Goal: Transaction & Acquisition: Purchase product/service

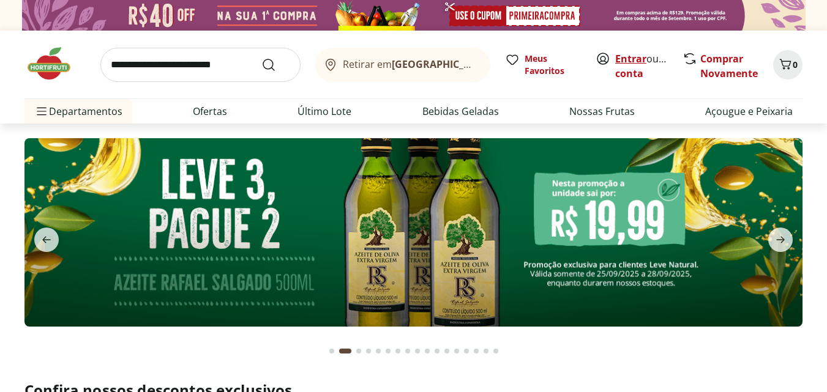
click at [638, 61] on link "Entrar" at bounding box center [630, 58] width 31 height 13
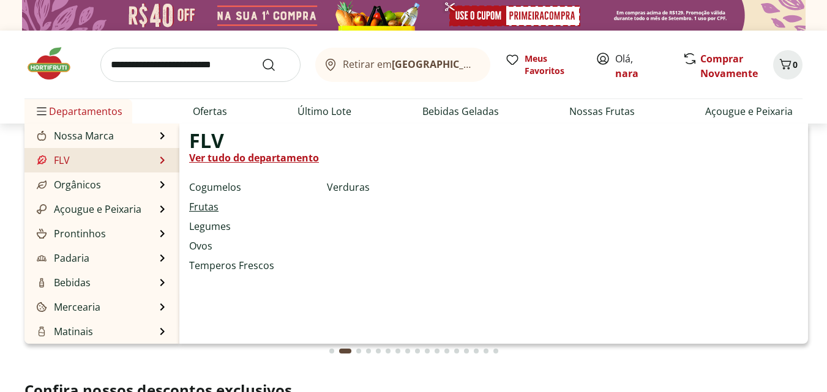
click at [202, 204] on link "Frutas" at bounding box center [203, 207] width 29 height 15
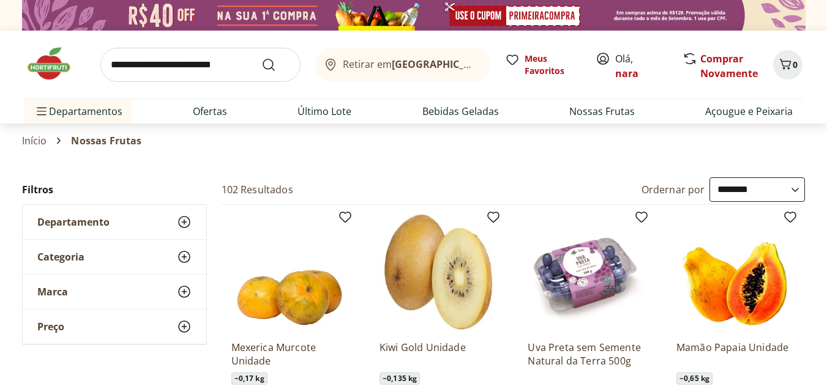
click at [797, 189] on select "**********" at bounding box center [756, 190] width 95 height 24
select select "*********"
click at [709, 178] on select "**********" at bounding box center [756, 190] width 95 height 24
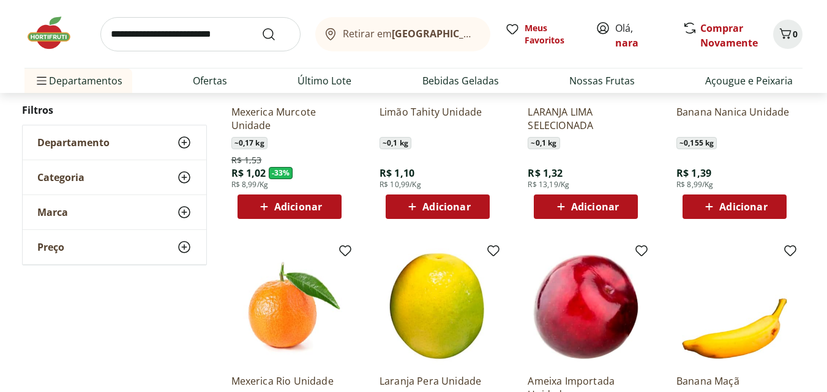
scroll to position [245, 0]
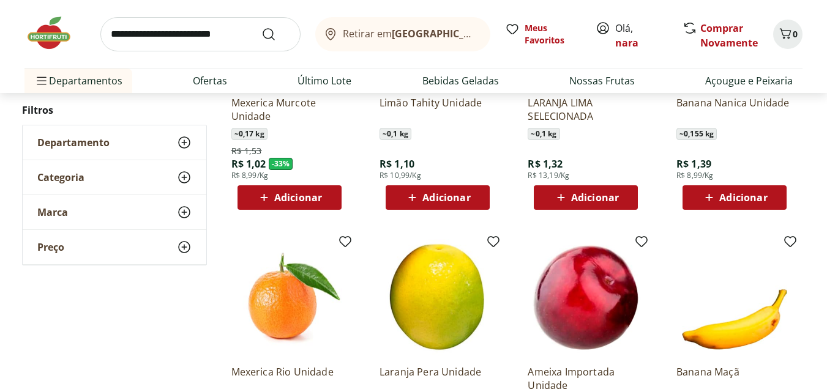
click at [749, 194] on span "Adicionar" at bounding box center [743, 198] width 48 height 10
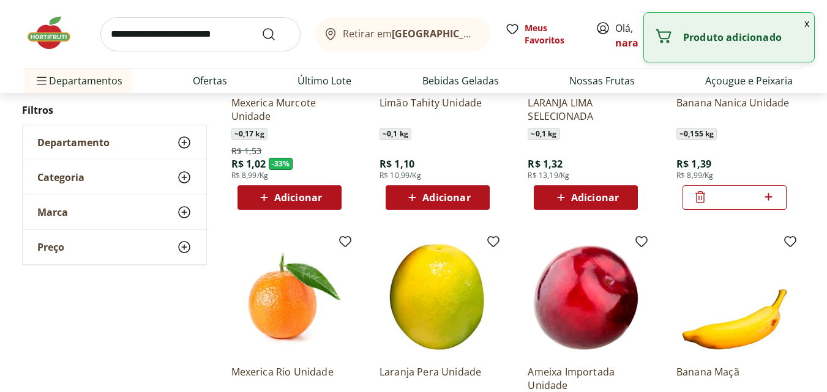
click at [768, 195] on icon at bounding box center [768, 197] width 15 height 15
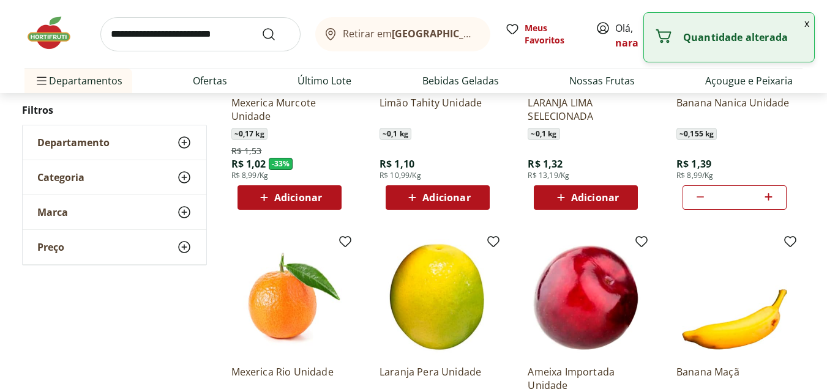
click at [768, 195] on icon at bounding box center [768, 197] width 15 height 15
click at [696, 193] on icon at bounding box center [700, 197] width 15 height 15
type input "*"
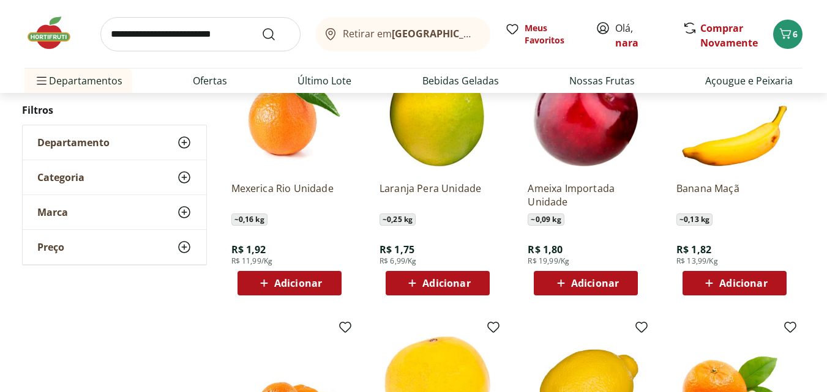
click at [441, 286] on span "Adicionar" at bounding box center [446, 284] width 48 height 10
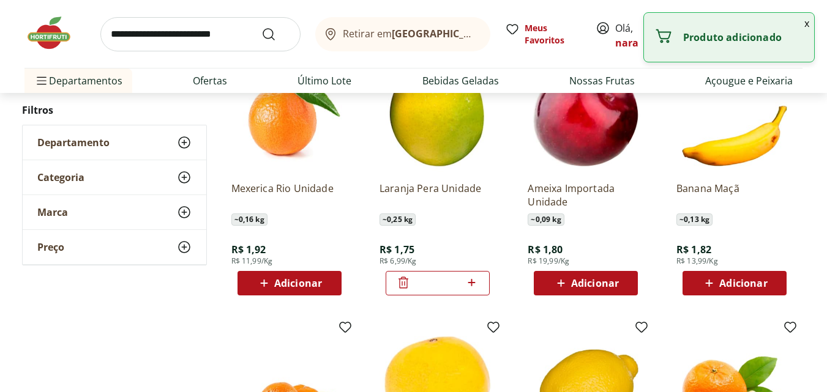
click at [471, 282] on icon at bounding box center [471, 282] width 15 height 15
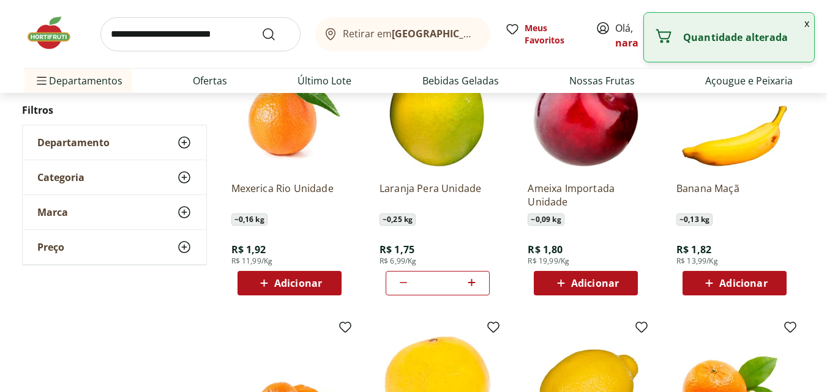
click at [471, 282] on icon at bounding box center [471, 282] width 15 height 15
click at [405, 280] on icon at bounding box center [403, 282] width 15 height 15
type input "*"
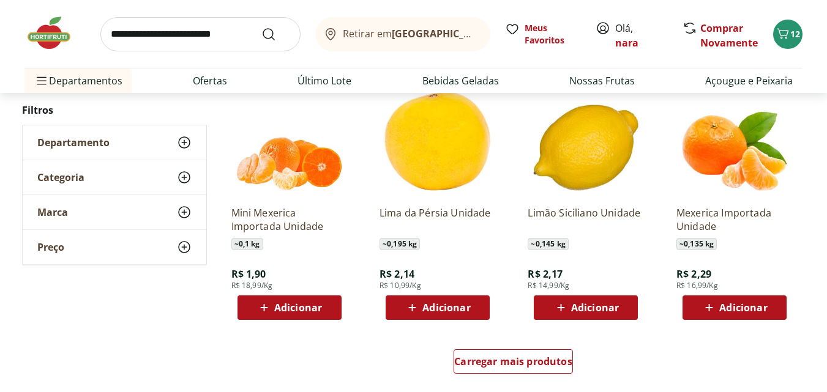
scroll to position [735, 0]
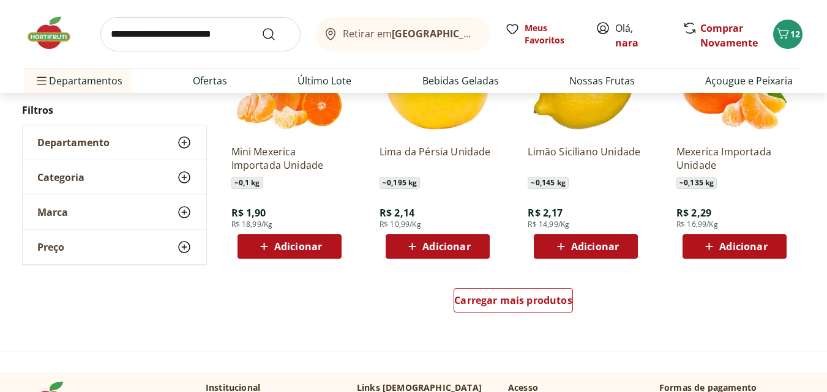
click at [313, 244] on span "Adicionar" at bounding box center [298, 247] width 48 height 10
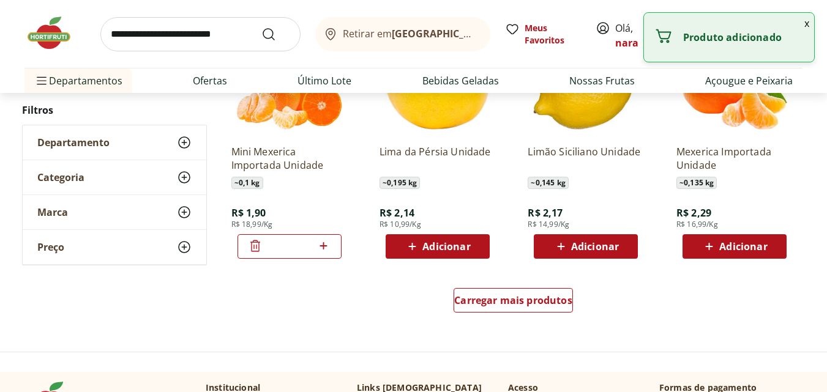
click at [326, 247] on icon at bounding box center [323, 246] width 15 height 15
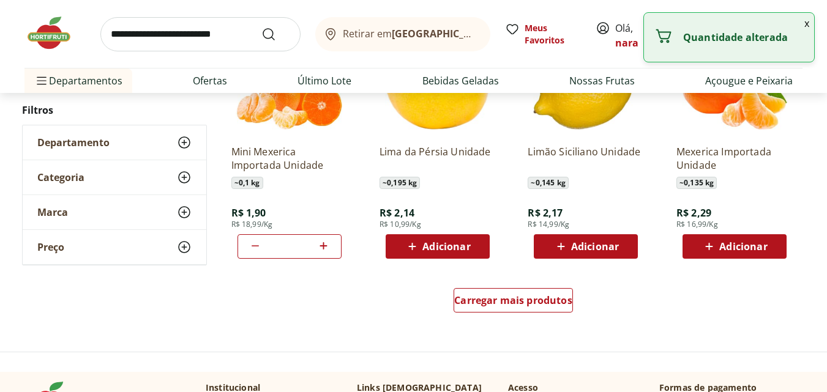
click at [326, 247] on icon at bounding box center [323, 246] width 15 height 15
click at [256, 247] on icon at bounding box center [255, 246] width 7 height 1
type input "*"
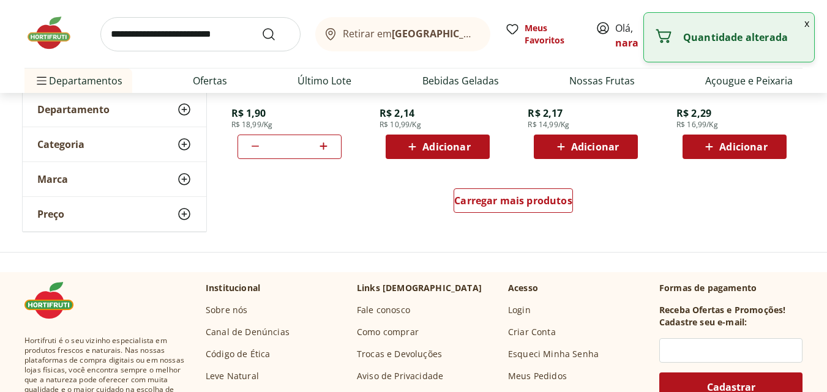
scroll to position [796, 0]
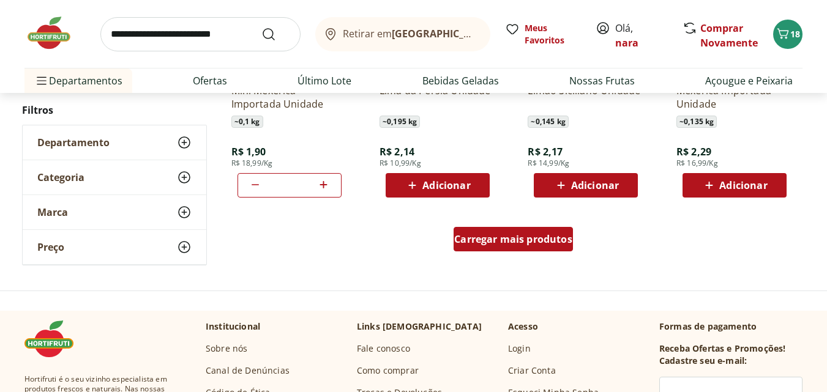
click at [529, 241] on span "Carregar mais produtos" at bounding box center [513, 239] width 118 height 10
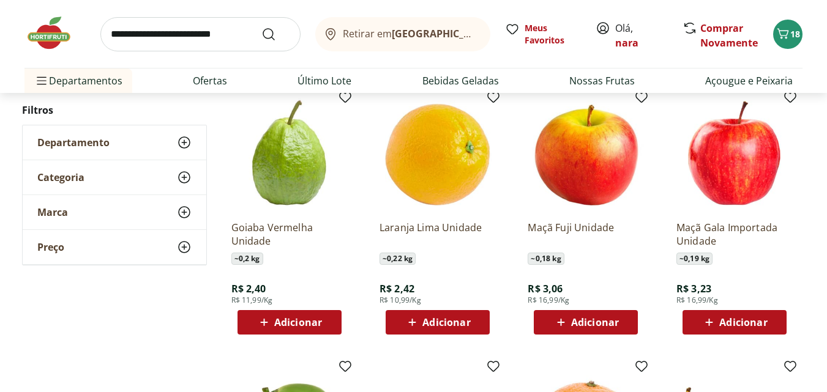
scroll to position [979, 0]
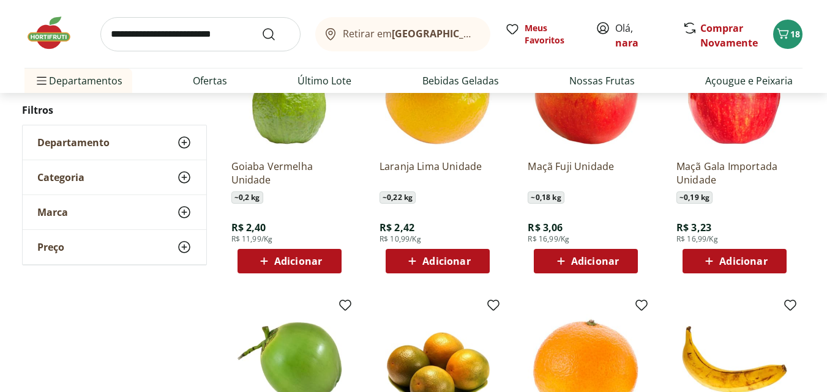
click at [604, 256] on span "Adicionar" at bounding box center [595, 261] width 48 height 10
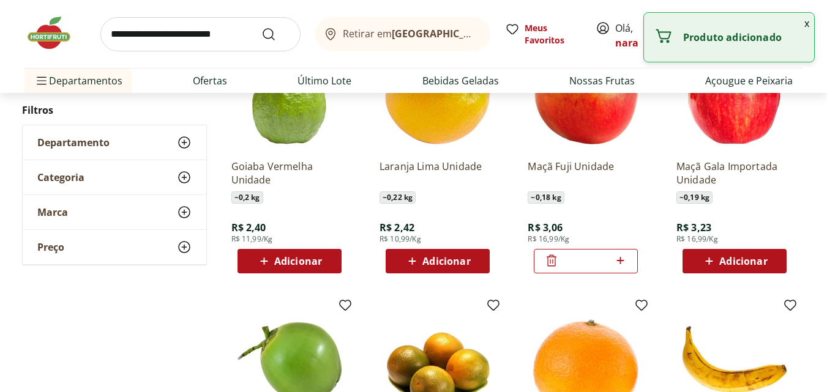
click at [621, 261] on icon at bounding box center [619, 260] width 7 height 7
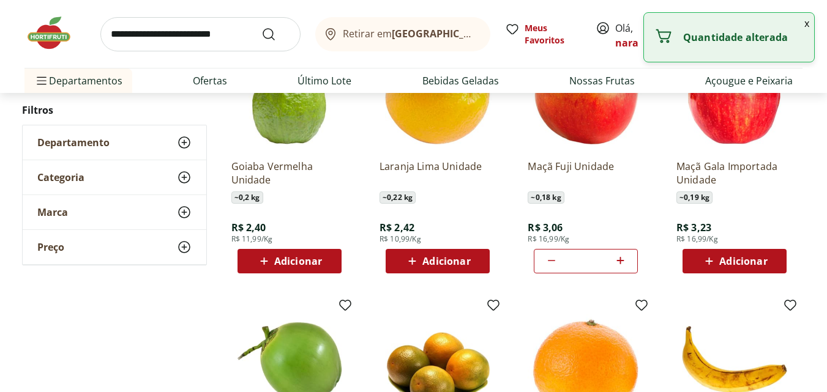
click at [621, 261] on icon at bounding box center [619, 260] width 7 height 7
type input "*"
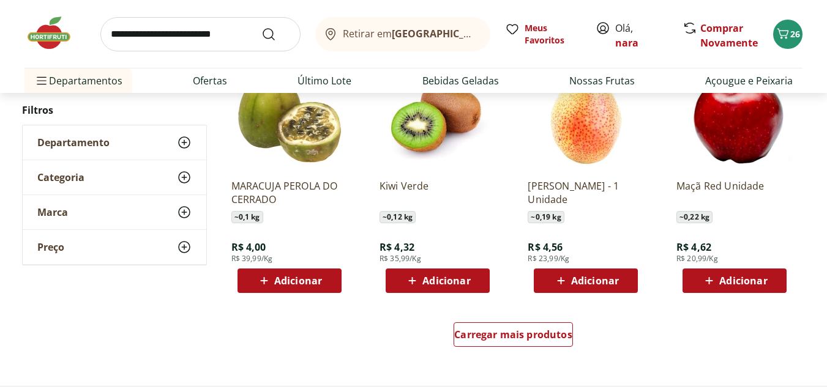
scroll to position [1530, 0]
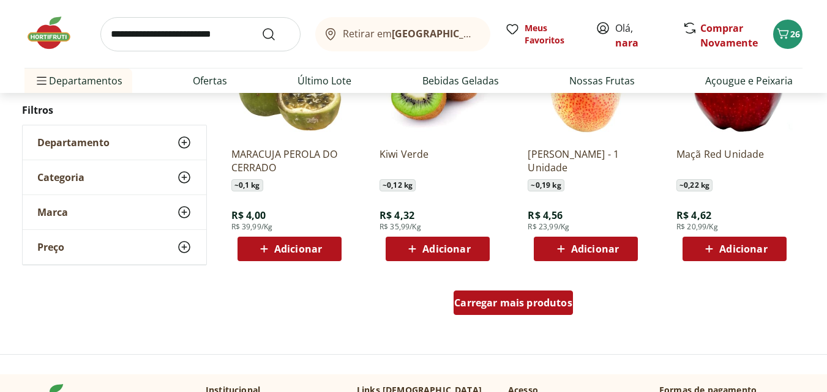
click at [538, 302] on span "Carregar mais produtos" at bounding box center [513, 303] width 118 height 10
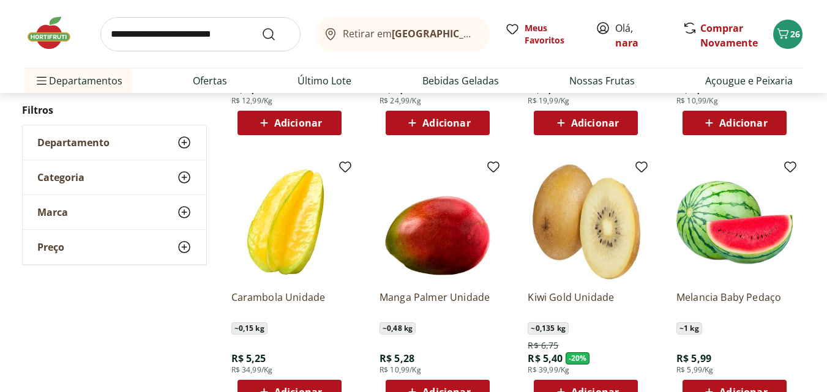
scroll to position [1836, 0]
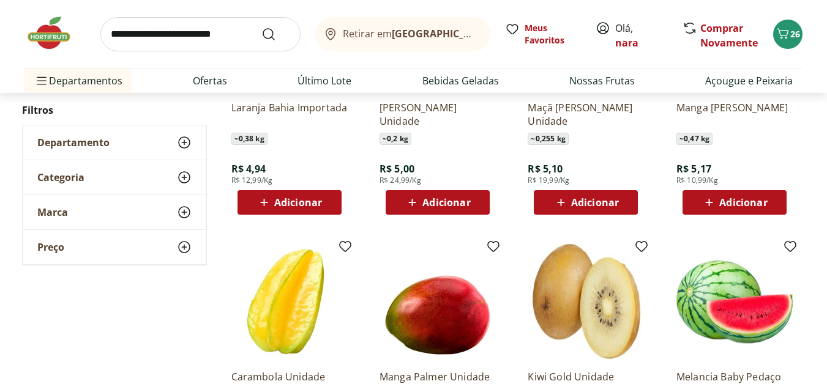
click at [744, 203] on span "Adicionar" at bounding box center [743, 203] width 48 height 10
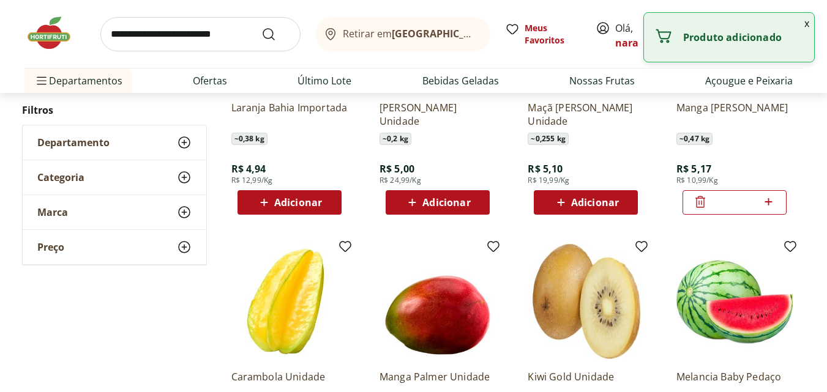
click at [773, 202] on icon at bounding box center [768, 202] width 15 height 15
type input "*"
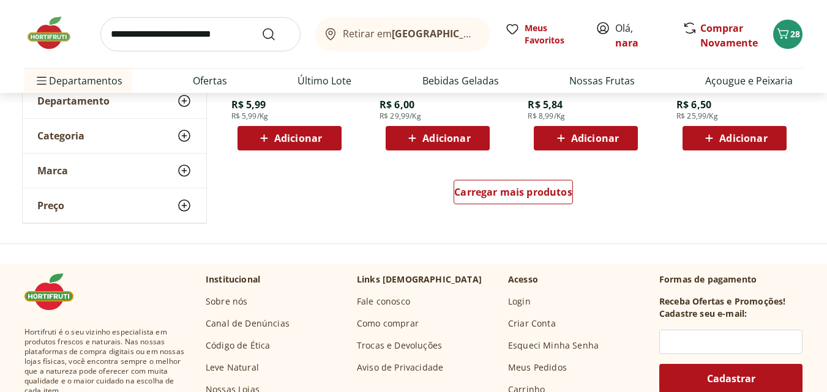
scroll to position [2449, 0]
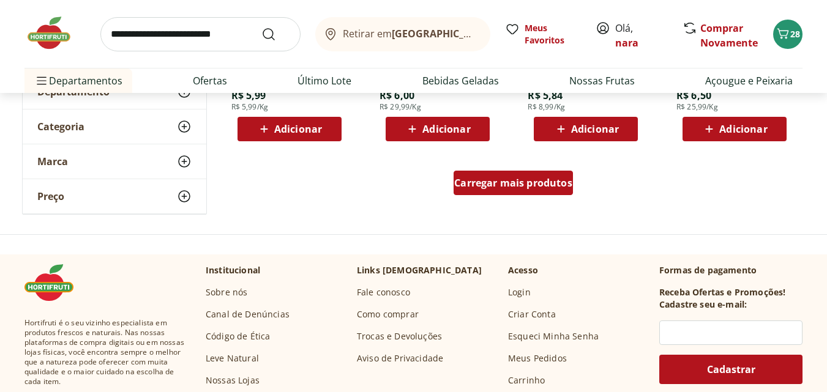
click at [542, 187] on span "Carregar mais produtos" at bounding box center [513, 183] width 118 height 10
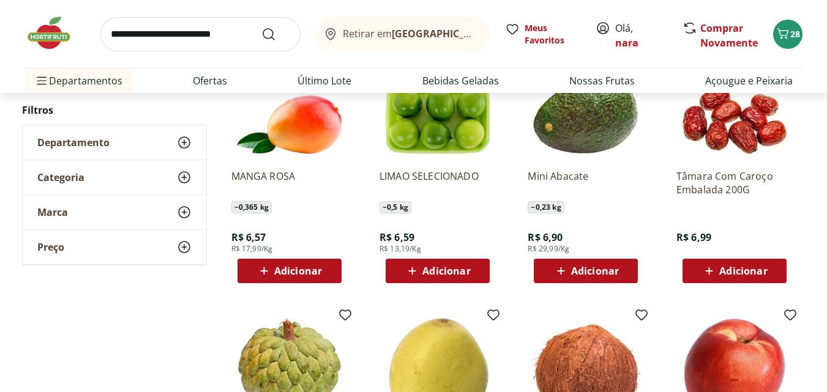
scroll to position [2571, 0]
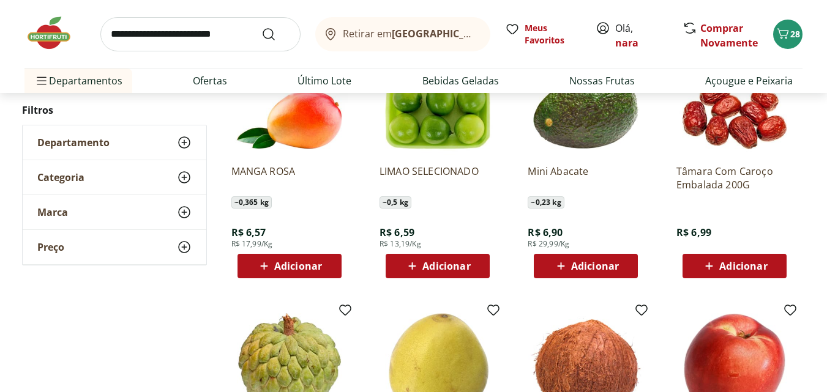
click at [602, 263] on span "Adicionar" at bounding box center [595, 266] width 48 height 10
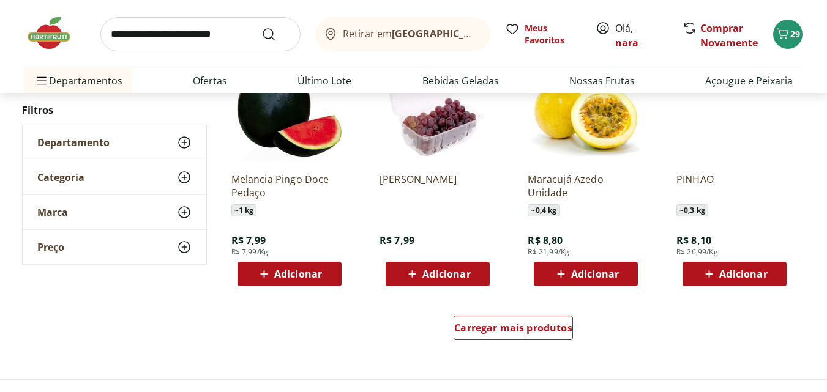
scroll to position [3061, 0]
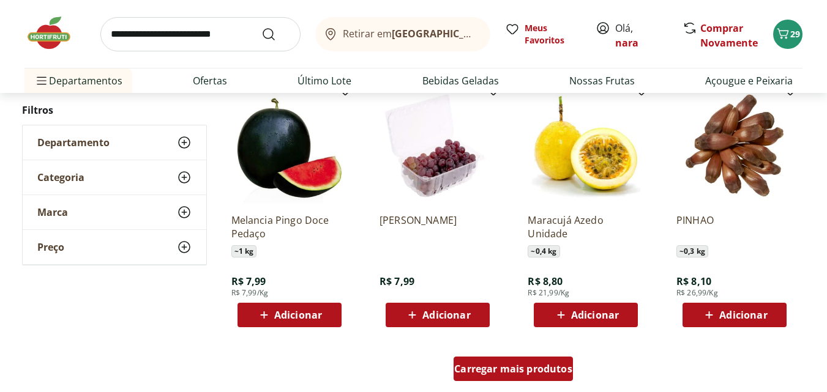
click at [506, 369] on span "Carregar mais produtos" at bounding box center [513, 369] width 118 height 10
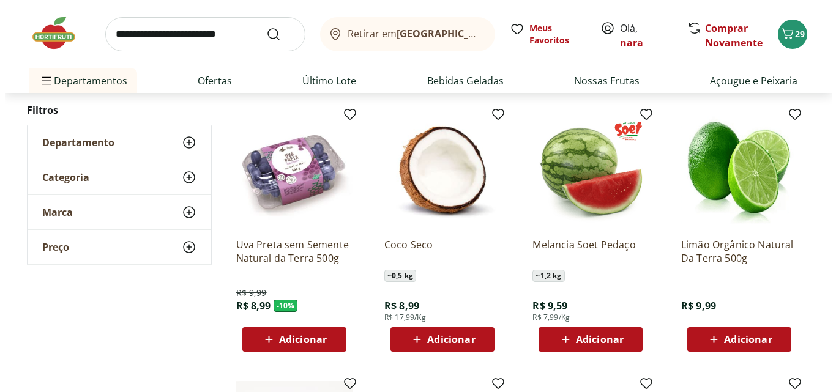
scroll to position [3305, 0]
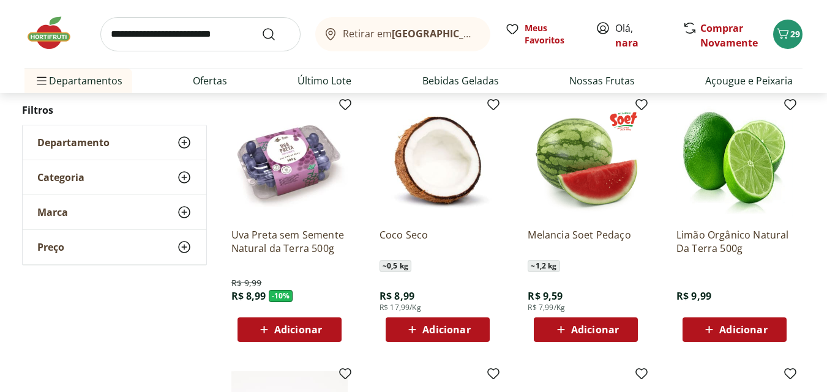
click at [298, 328] on span "Adicionar" at bounding box center [298, 330] width 48 height 10
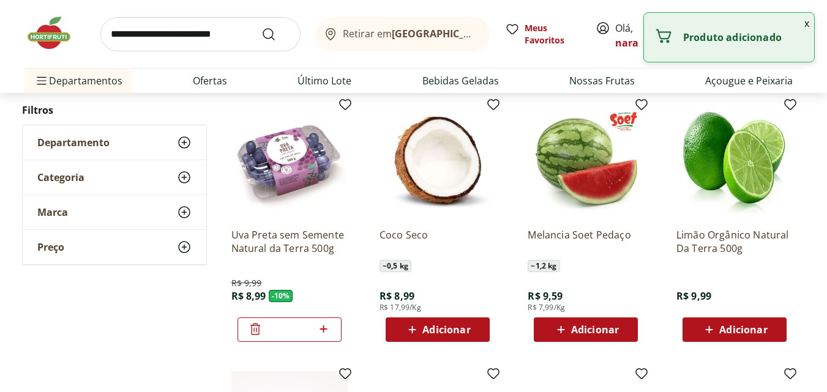
click at [321, 329] on icon at bounding box center [323, 329] width 15 height 15
type input "*"
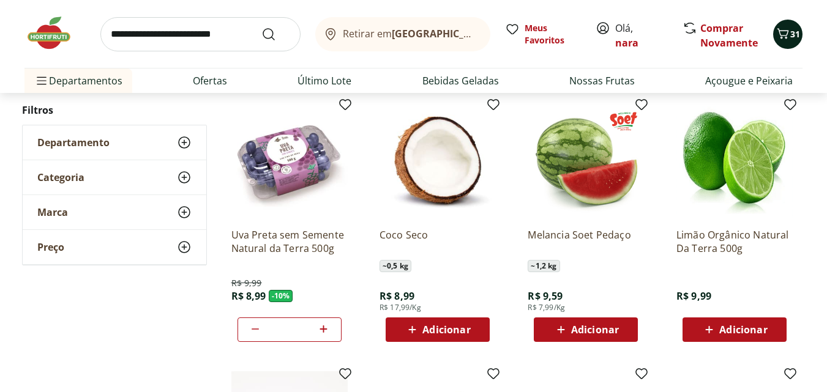
click at [788, 36] on icon "Carrinho" at bounding box center [783, 33] width 15 height 15
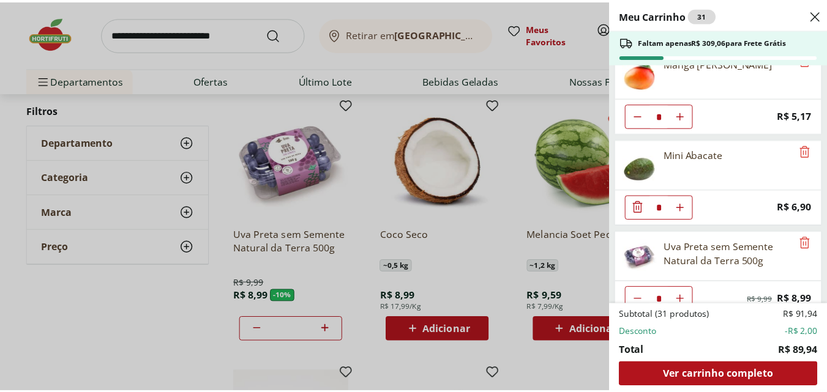
scroll to position [407, 0]
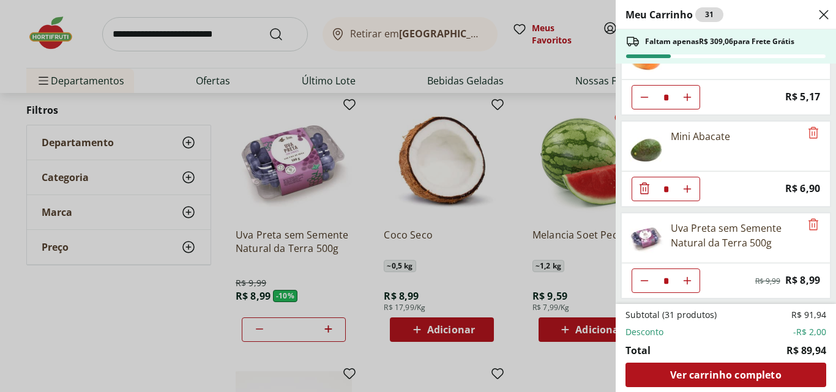
click at [826, 12] on header "Meu Carrinho 31" at bounding box center [726, 14] width 220 height 29
click at [825, 13] on icon "Close" at bounding box center [824, 14] width 15 height 15
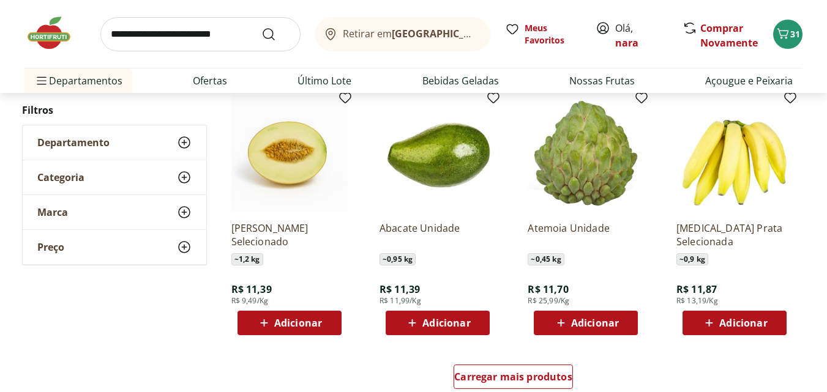
scroll to position [3856, 0]
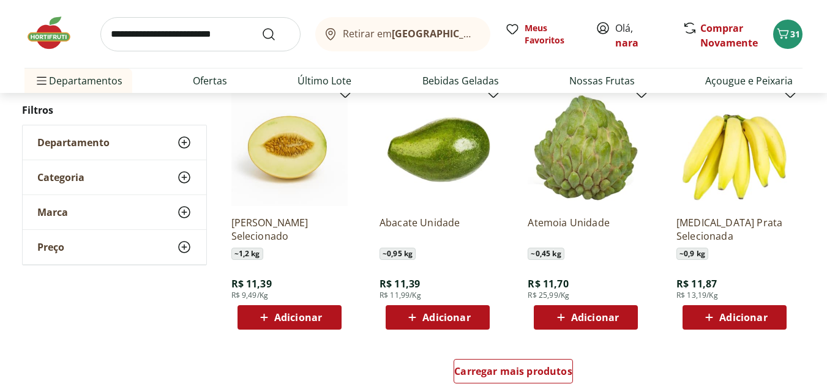
click at [301, 318] on span "Adicionar" at bounding box center [298, 318] width 48 height 10
click at [738, 320] on span "Adicionar" at bounding box center [743, 318] width 48 height 10
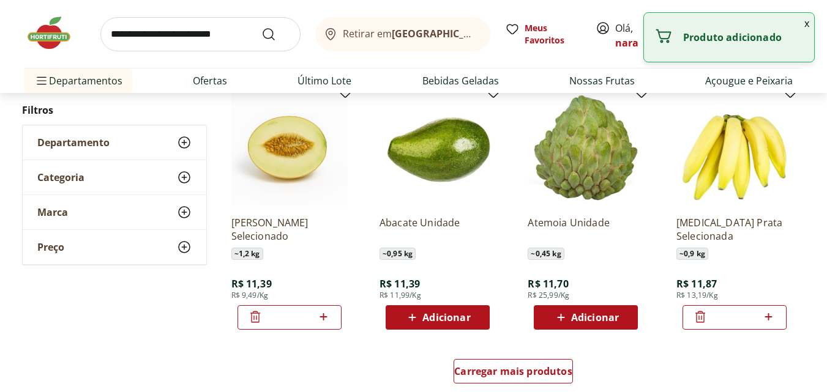
click at [768, 315] on icon at bounding box center [768, 317] width 15 height 15
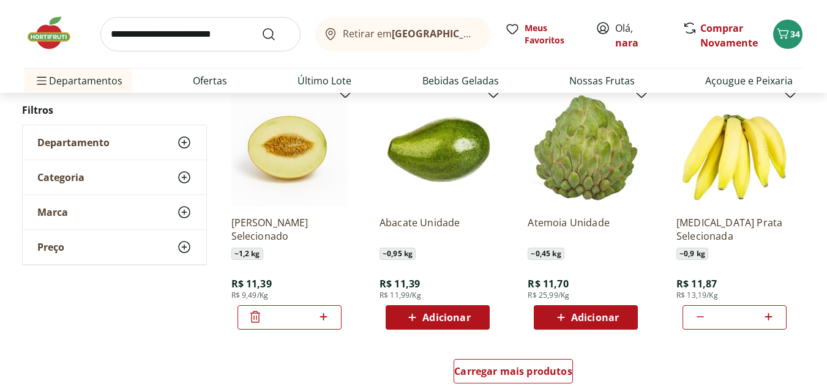
click at [768, 321] on icon at bounding box center [768, 317] width 15 height 15
type input "*"
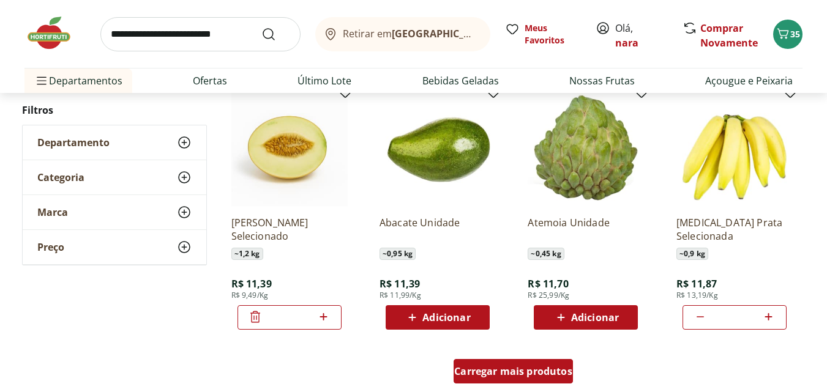
click at [545, 372] on span "Carregar mais produtos" at bounding box center [513, 372] width 118 height 10
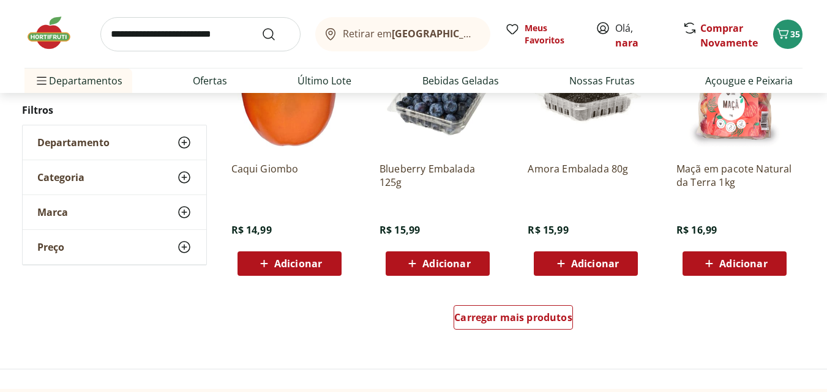
scroll to position [4713, 0]
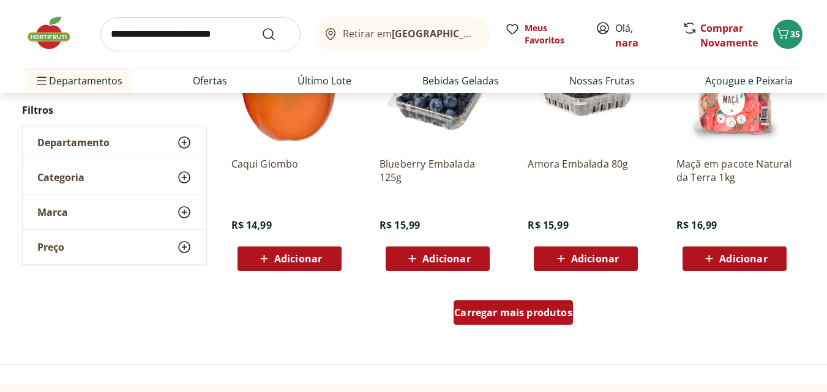
click at [518, 318] on span "Carregar mais produtos" at bounding box center [513, 313] width 118 height 10
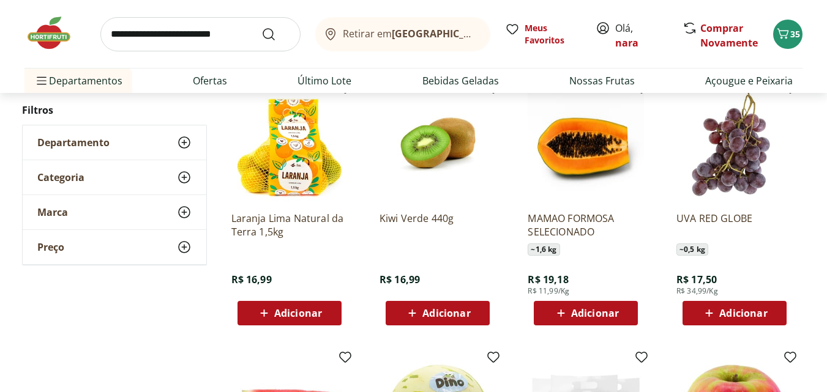
scroll to position [4897, 0]
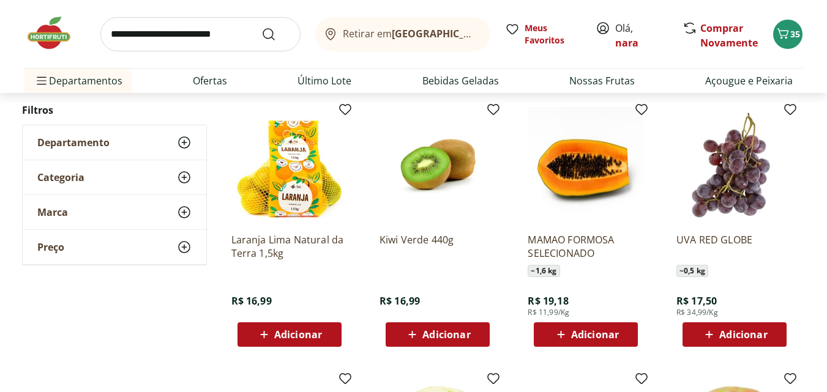
click at [607, 335] on span "Adicionar" at bounding box center [595, 335] width 48 height 10
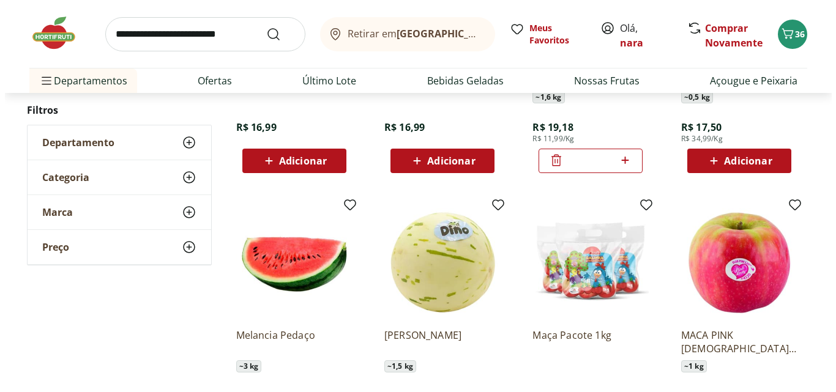
scroll to position [5081, 0]
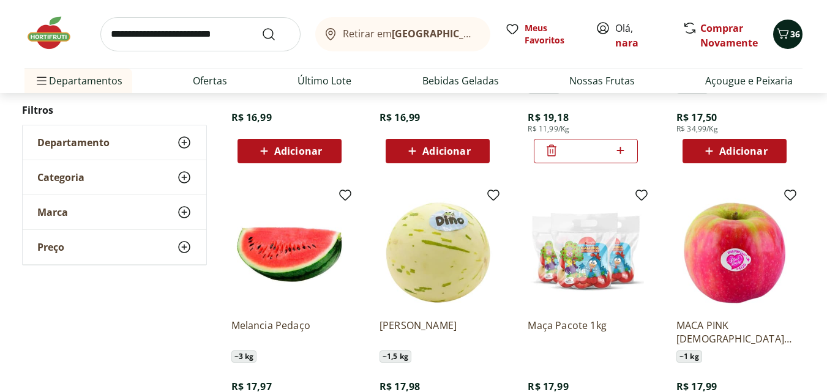
click at [787, 34] on icon "Carrinho" at bounding box center [783, 33] width 15 height 15
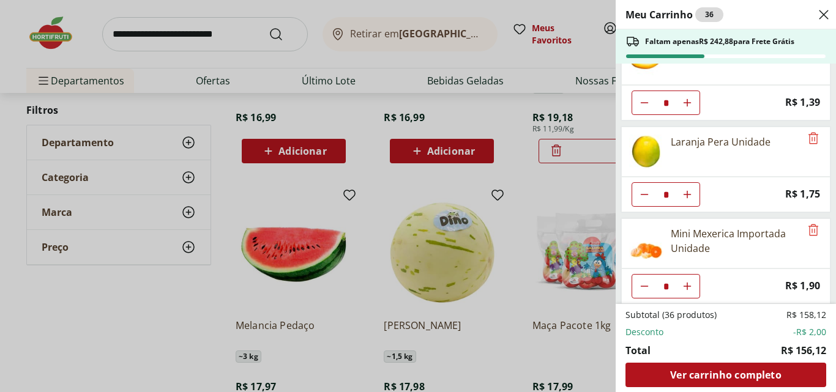
scroll to position [0, 0]
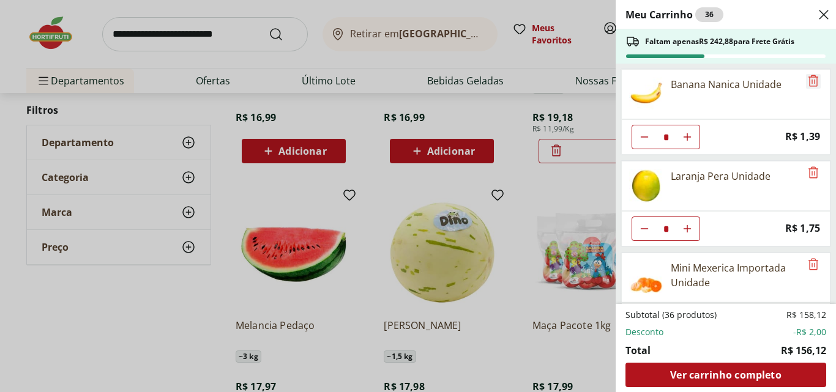
click at [809, 82] on icon "Remove" at bounding box center [813, 80] width 15 height 15
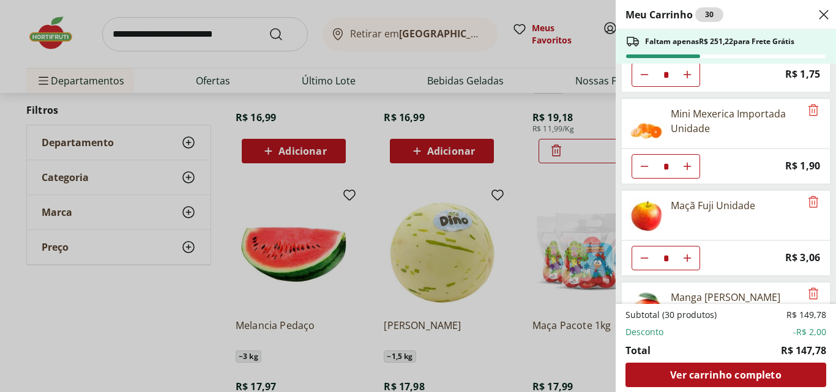
scroll to position [61, 0]
click at [807, 114] on icon "Remove" at bounding box center [813, 111] width 15 height 15
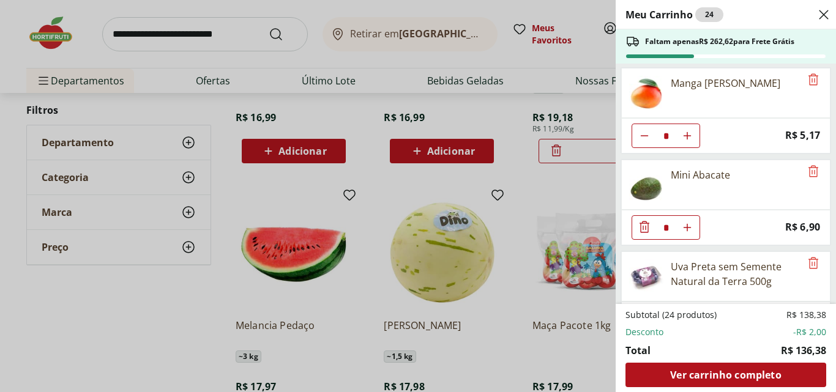
scroll to position [184, 0]
click at [645, 135] on icon "Diminuir Quantidade" at bounding box center [645, 137] width 10 height 10
type input "*"
click at [646, 230] on icon "Diminuir Quantidade" at bounding box center [645, 228] width 10 height 12
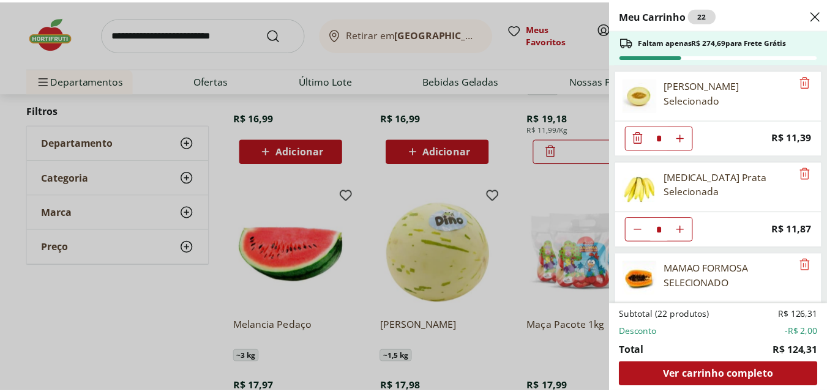
scroll to position [367, 0]
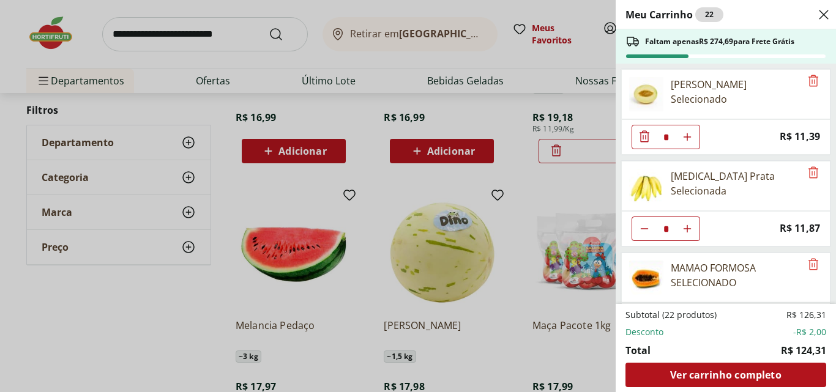
click at [688, 227] on icon "Aumentar Quantidade" at bounding box center [688, 229] width 10 height 10
type input "*"
click at [823, 16] on use "Close" at bounding box center [824, 14] width 15 height 15
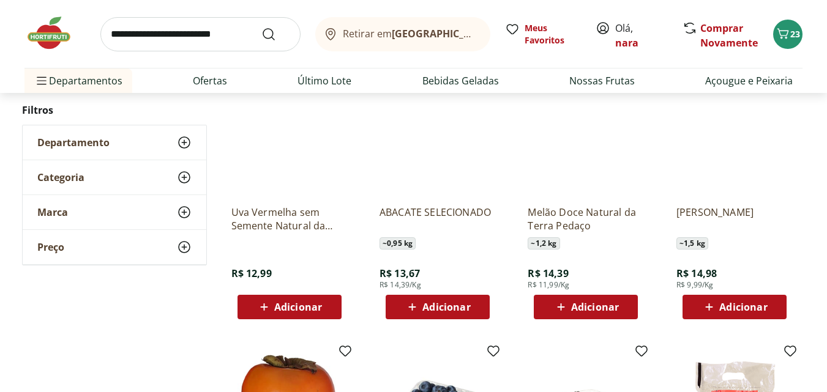
scroll to position [4407, 0]
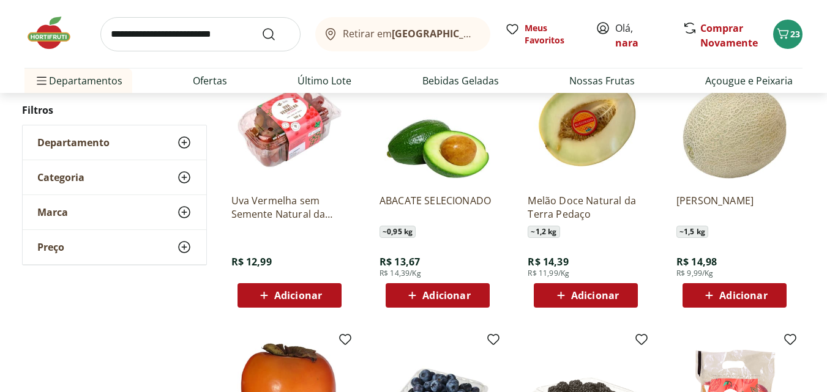
click at [450, 294] on span "Adicionar" at bounding box center [446, 296] width 48 height 10
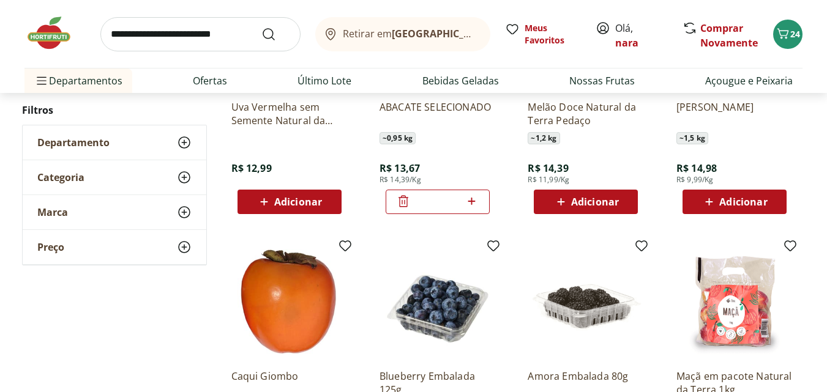
scroll to position [4530, 0]
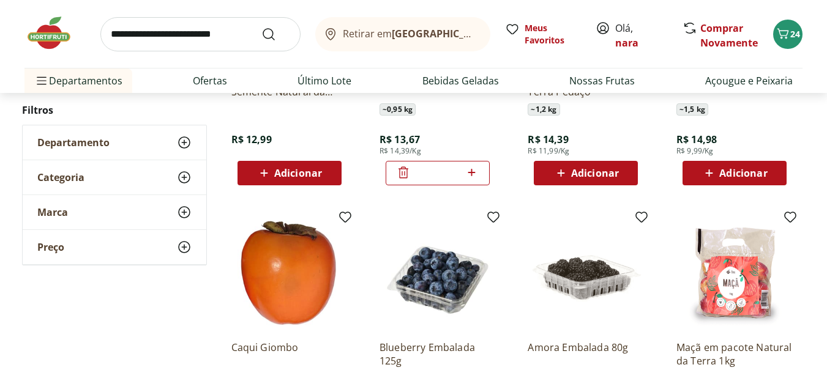
click at [402, 171] on icon at bounding box center [403, 172] width 15 height 15
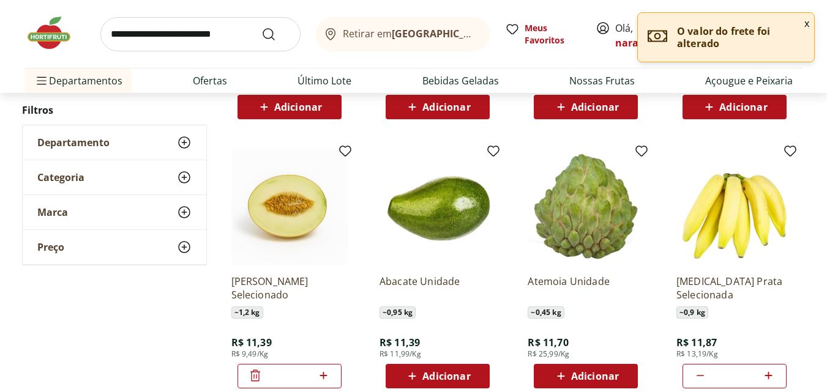
scroll to position [3795, 0]
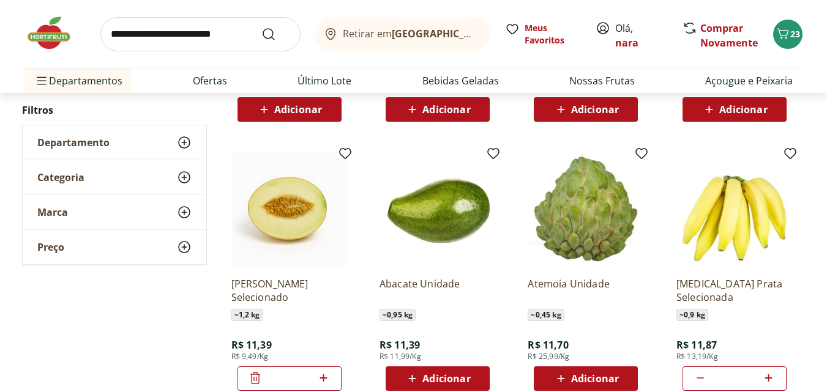
drag, startPoint x: 450, startPoint y: 380, endPoint x: 438, endPoint y: 355, distance: 27.4
click at [449, 380] on span "Adicionar" at bounding box center [446, 379] width 48 height 10
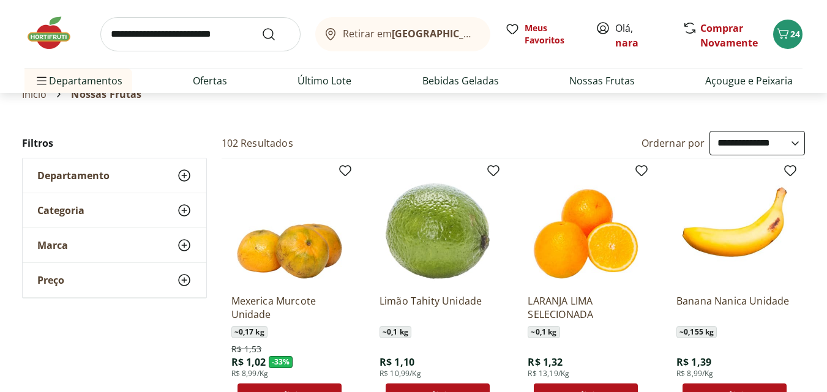
scroll to position [0, 0]
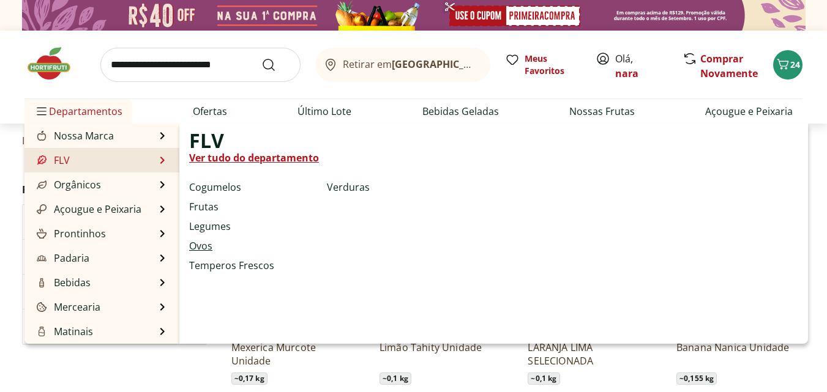
click at [204, 247] on link "Ovos" at bounding box center [200, 246] width 23 height 15
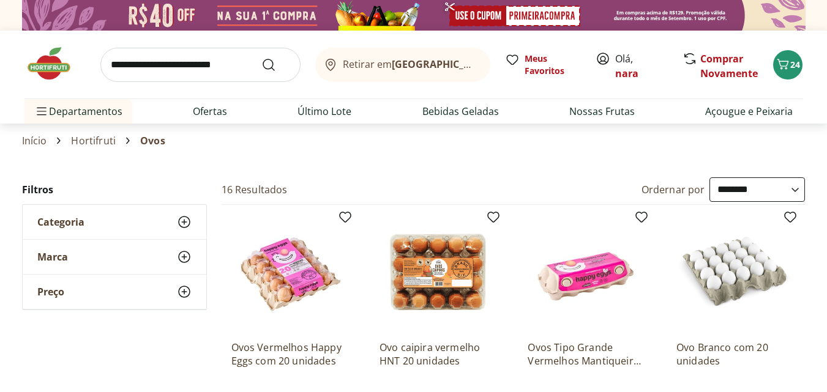
click at [796, 190] on select "**********" at bounding box center [756, 190] width 95 height 24
select select "*********"
click at [709, 178] on select "**********" at bounding box center [756, 190] width 95 height 24
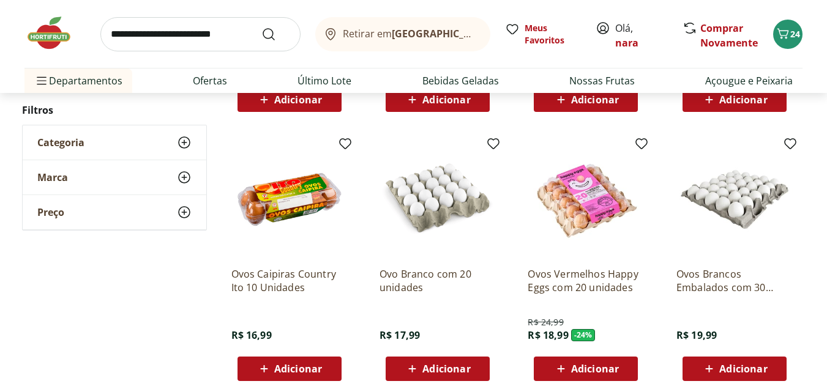
scroll to position [673, 0]
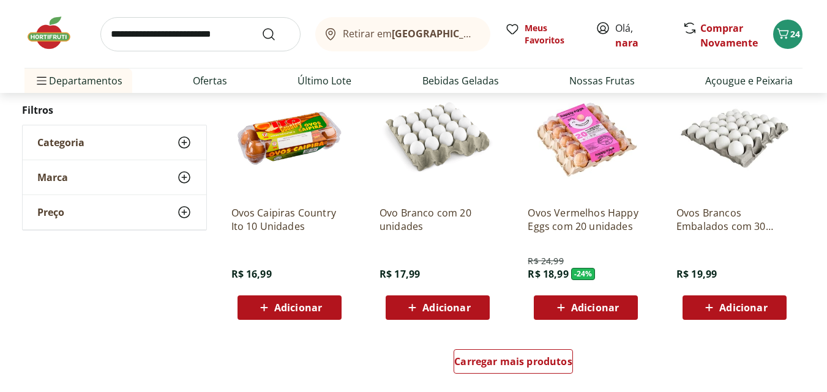
click at [736, 311] on span "Adicionar" at bounding box center [743, 308] width 48 height 10
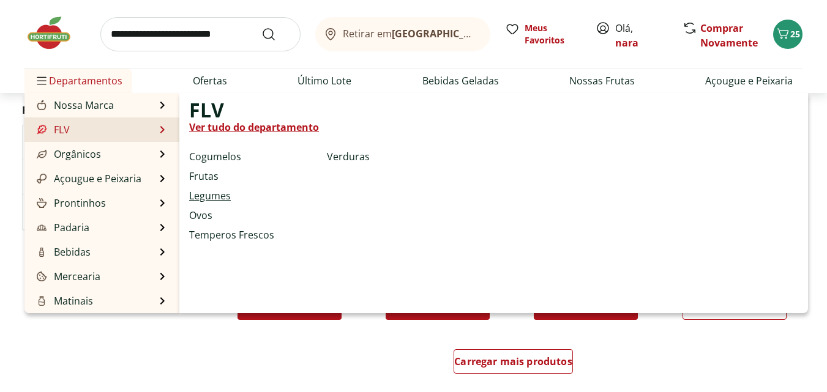
click at [213, 195] on link "Legumes" at bounding box center [210, 196] width 42 height 15
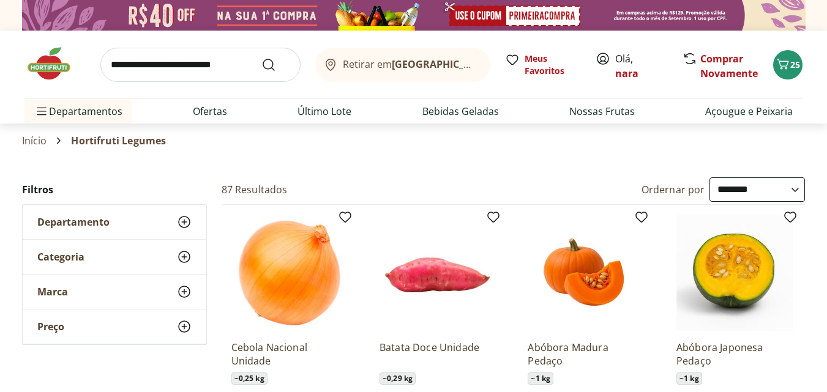
click at [791, 190] on select "**********" at bounding box center [756, 190] width 95 height 24
select select "*********"
click at [709, 178] on select "**********" at bounding box center [756, 190] width 95 height 24
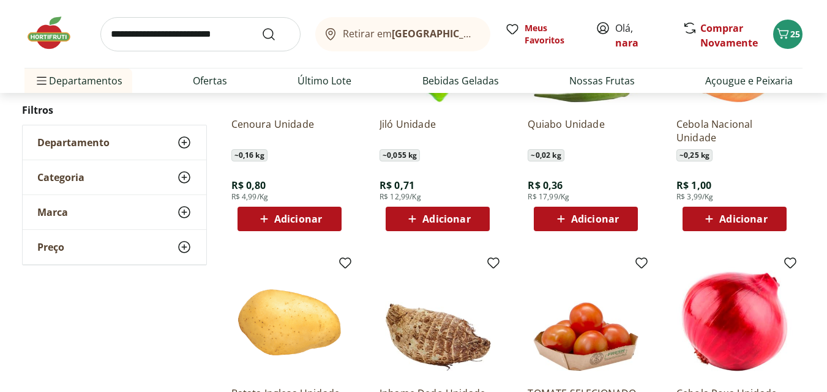
scroll to position [245, 0]
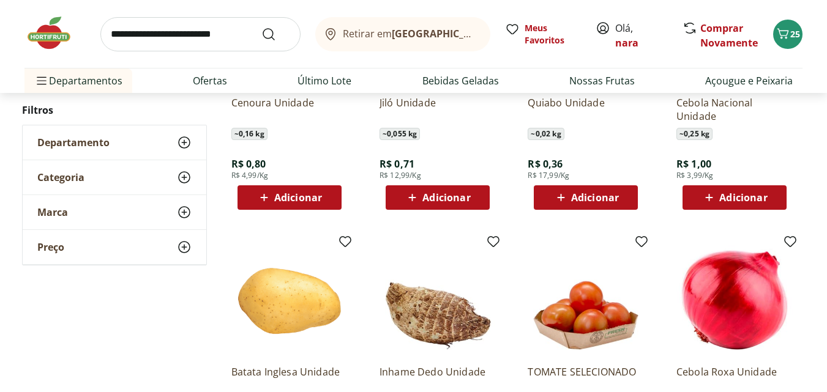
click at [733, 199] on span "Adicionar" at bounding box center [743, 198] width 48 height 10
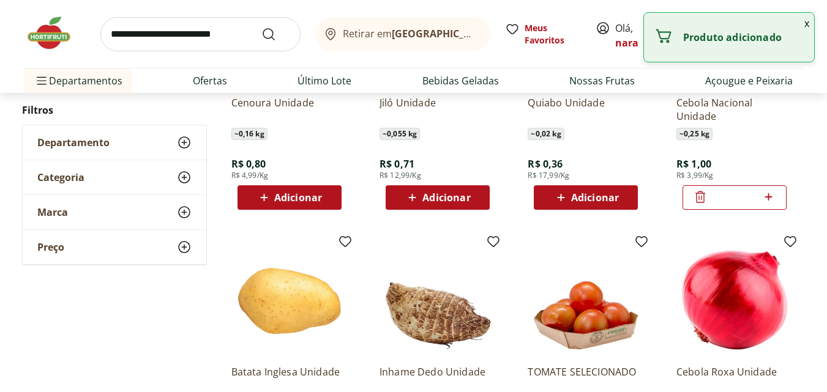
click at [769, 200] on icon at bounding box center [768, 196] width 7 height 7
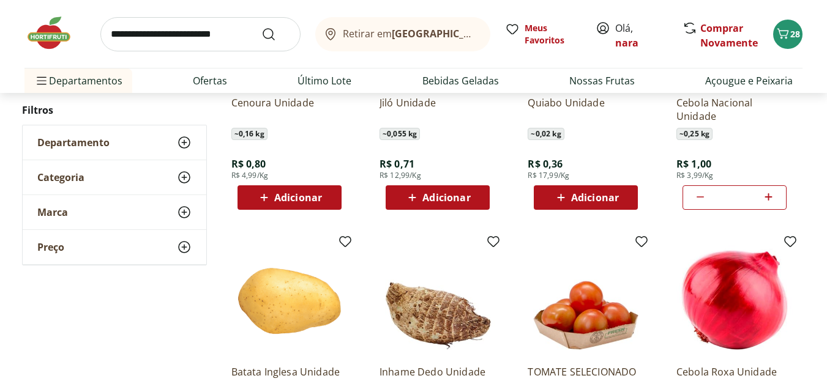
click at [770, 196] on icon at bounding box center [768, 197] width 15 height 15
type input "*"
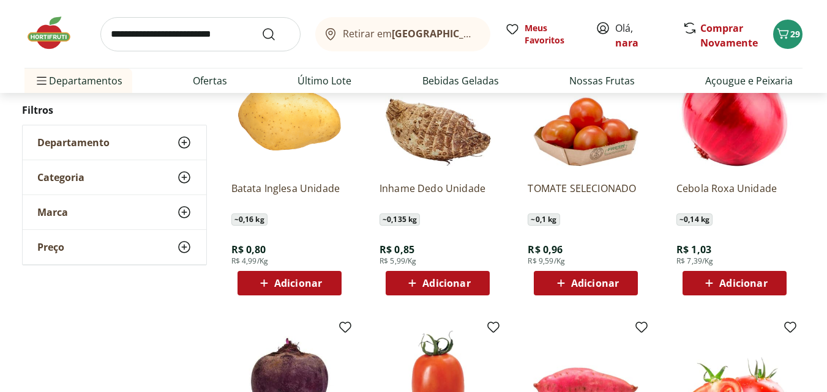
scroll to position [367, 0]
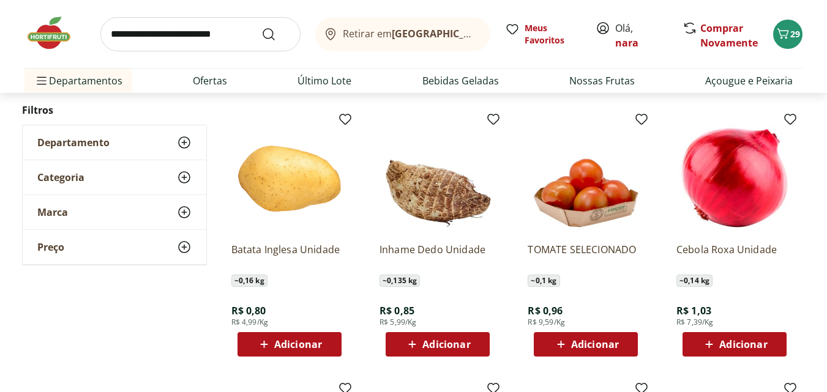
click at [299, 344] on span "Adicionar" at bounding box center [298, 345] width 48 height 10
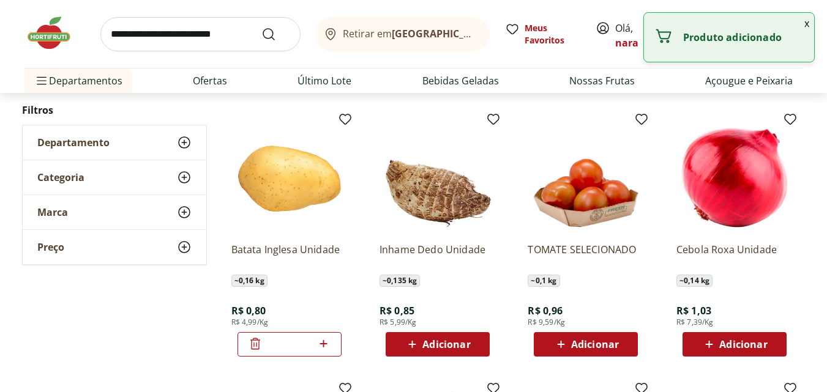
click at [324, 345] on icon at bounding box center [323, 343] width 7 height 7
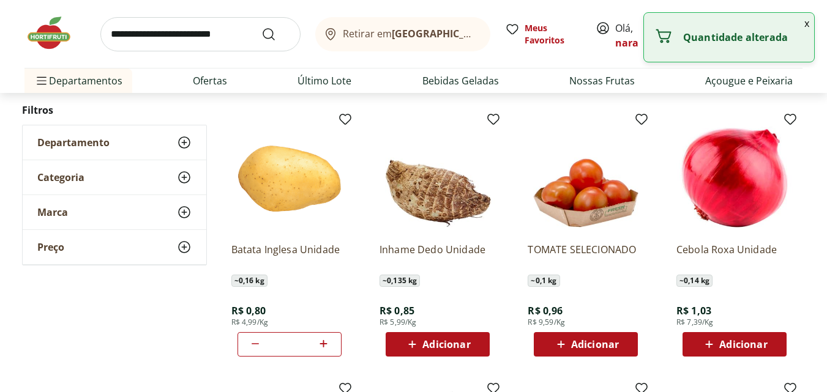
type input "*"
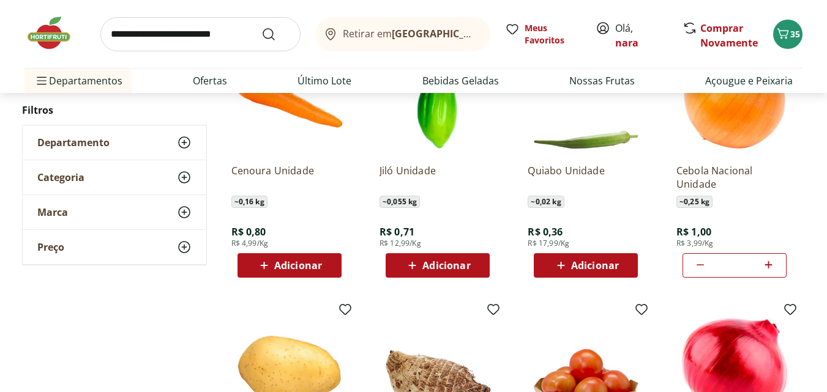
scroll to position [184, 0]
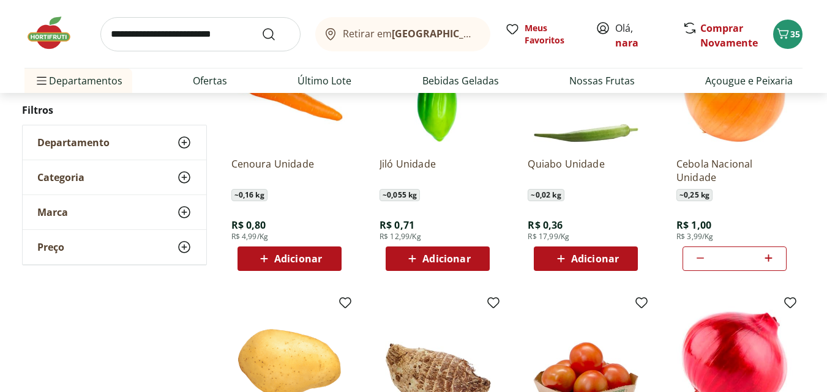
click at [601, 262] on span "Adicionar" at bounding box center [595, 259] width 48 height 10
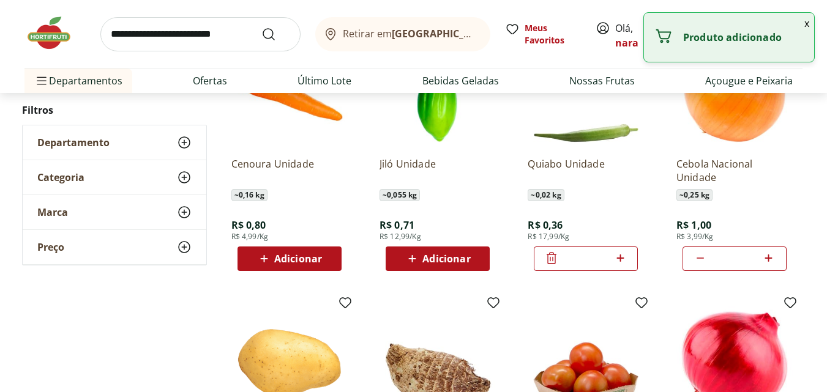
click at [619, 258] on icon at bounding box center [619, 258] width 7 height 7
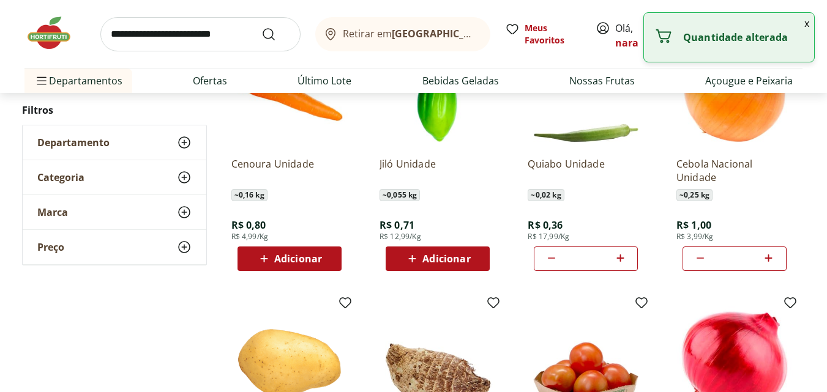
click at [619, 258] on icon at bounding box center [619, 258] width 7 height 7
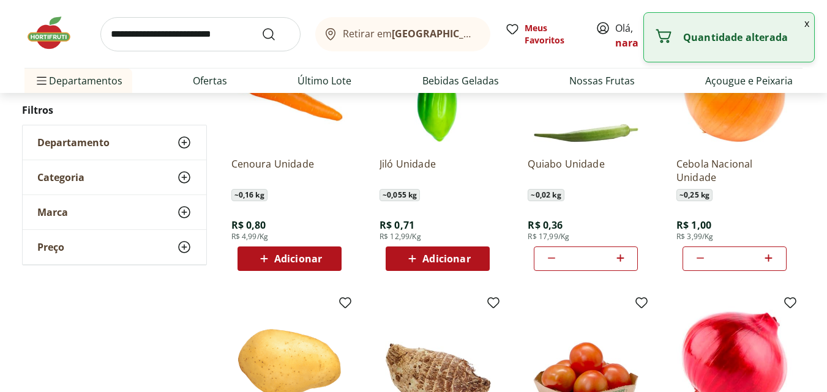
click at [620, 258] on icon at bounding box center [619, 258] width 7 height 7
type input "**"
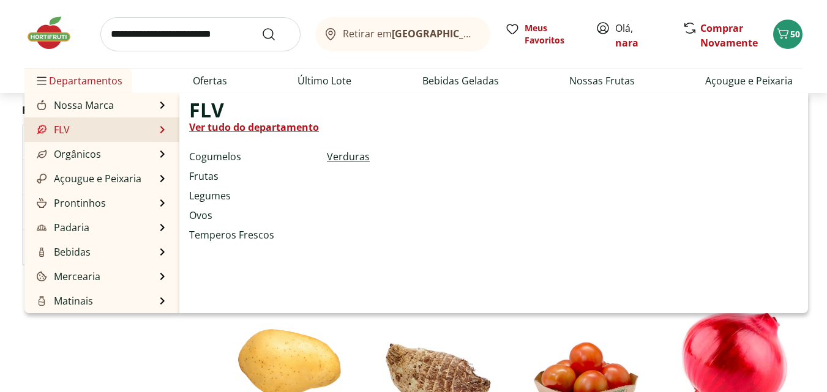
click at [353, 157] on link "Verduras" at bounding box center [348, 156] width 43 height 15
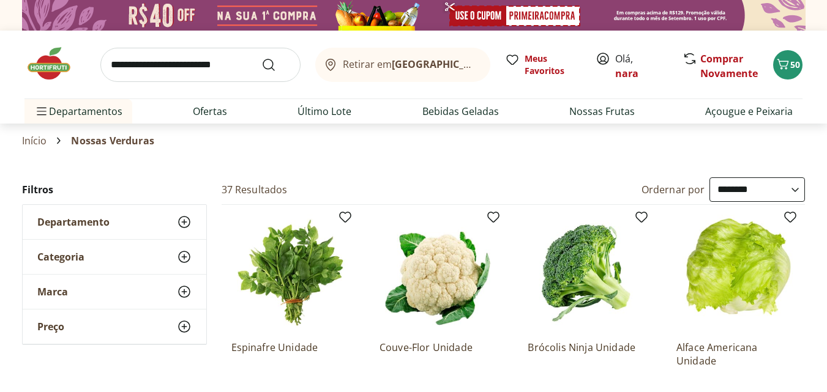
click at [793, 193] on select "**********" at bounding box center [756, 190] width 95 height 24
select select "*********"
click at [709, 178] on select "**********" at bounding box center [756, 190] width 95 height 24
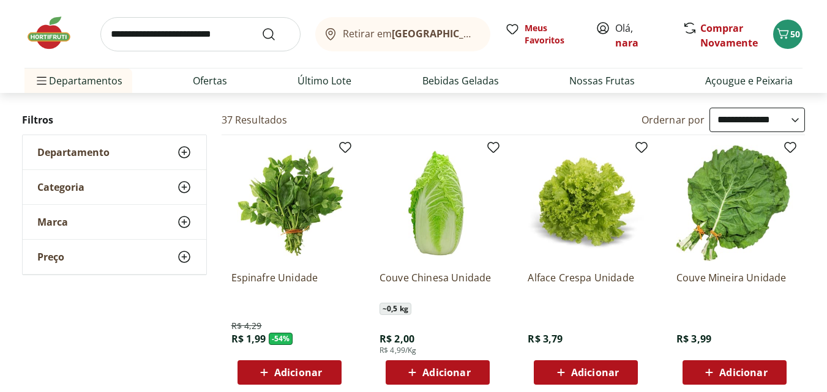
scroll to position [122, 0]
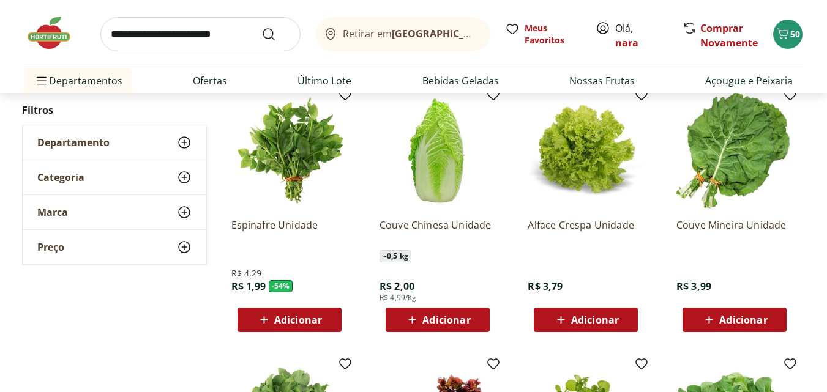
click at [597, 323] on span "Adicionar" at bounding box center [595, 320] width 48 height 10
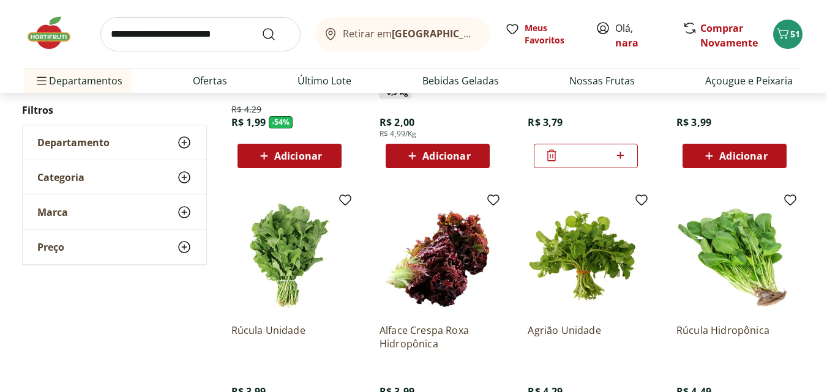
scroll to position [306, 0]
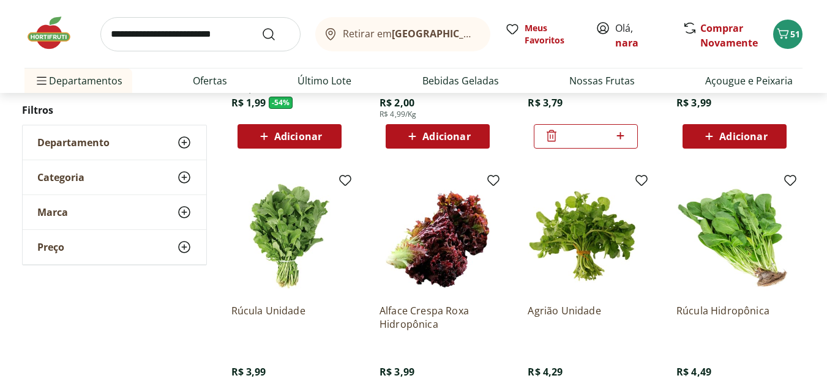
click at [746, 133] on span "Adicionar" at bounding box center [743, 137] width 48 height 10
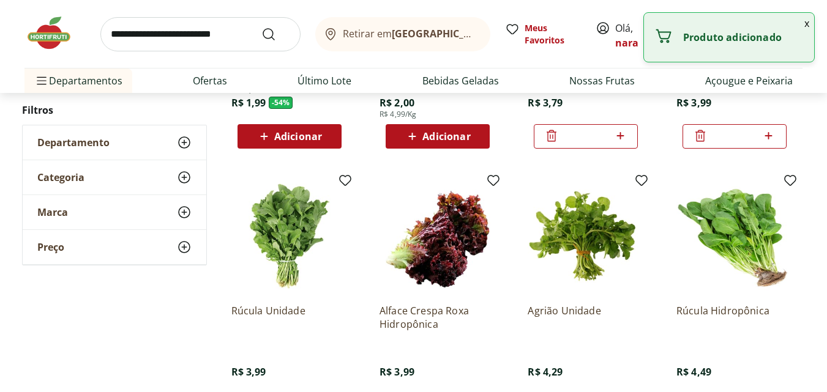
click at [768, 132] on icon at bounding box center [768, 136] width 15 height 15
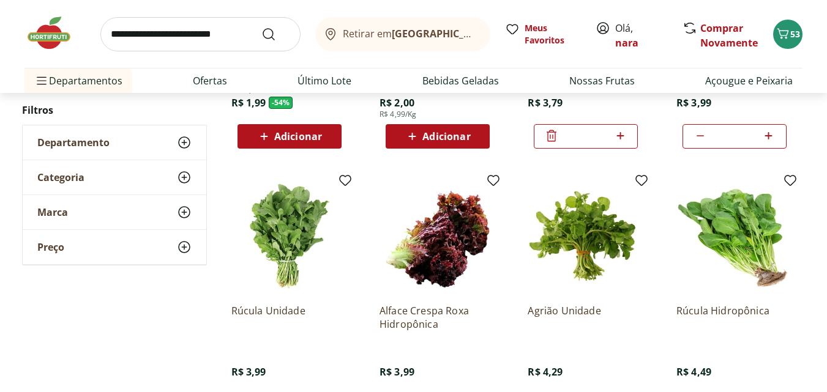
click at [698, 137] on icon at bounding box center [700, 136] width 7 height 1
type input "*"
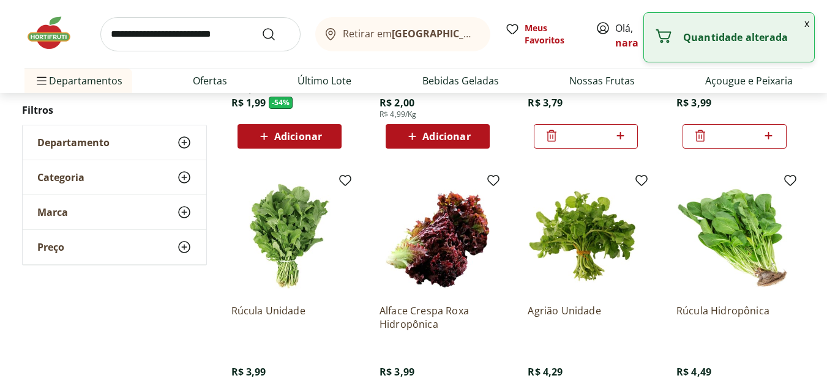
click at [698, 137] on icon at bounding box center [700, 136] width 15 height 15
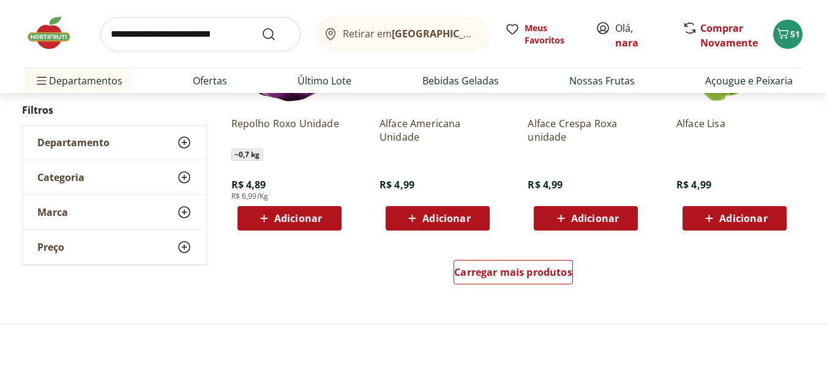
scroll to position [796, 0]
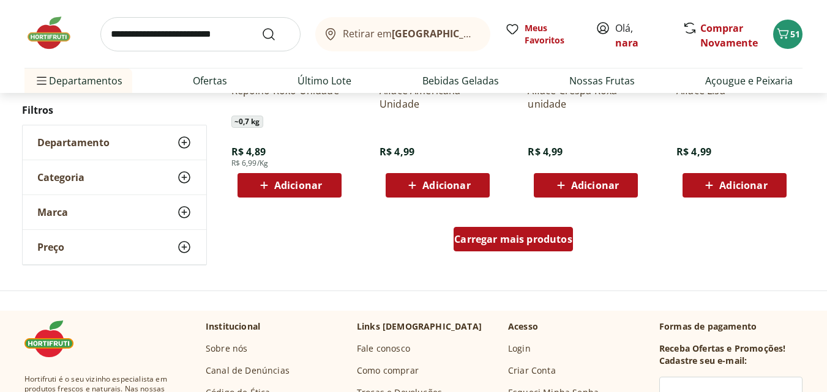
click at [545, 239] on span "Carregar mais produtos" at bounding box center [513, 239] width 118 height 10
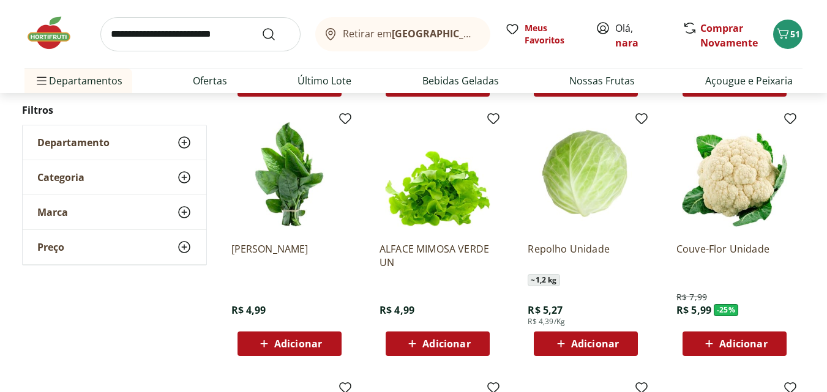
scroll to position [918, 0]
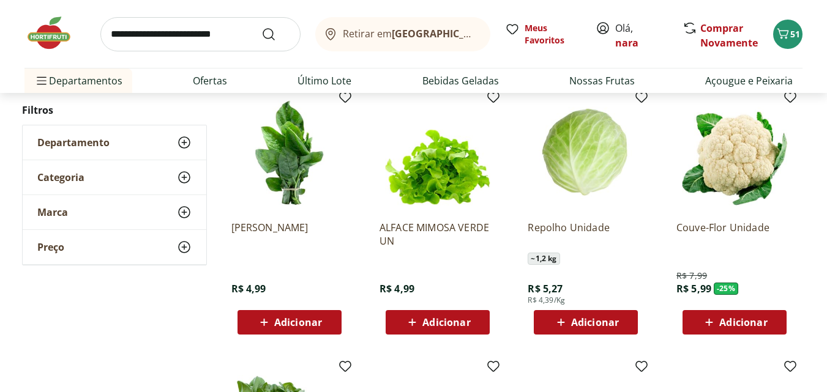
click at [750, 319] on span "Adicionar" at bounding box center [743, 323] width 48 height 10
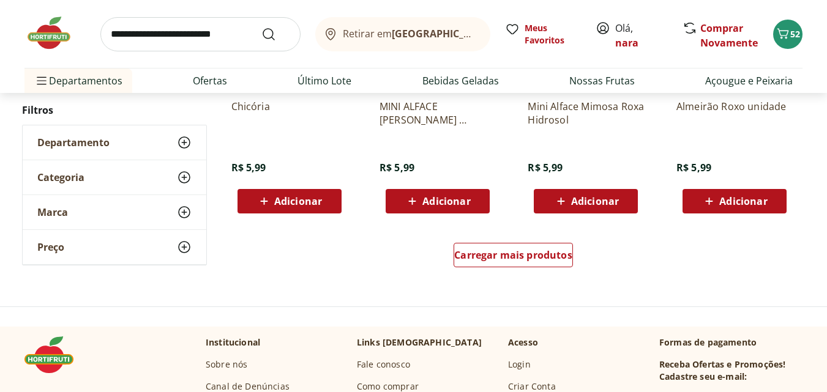
scroll to position [1592, 0]
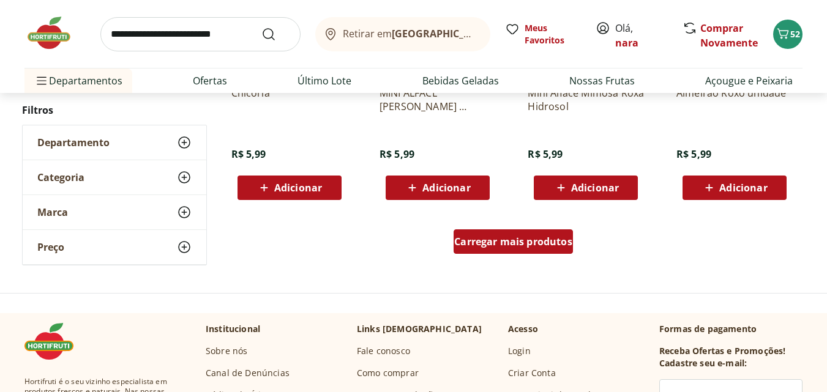
click at [535, 244] on span "Carregar mais produtos" at bounding box center [513, 242] width 118 height 10
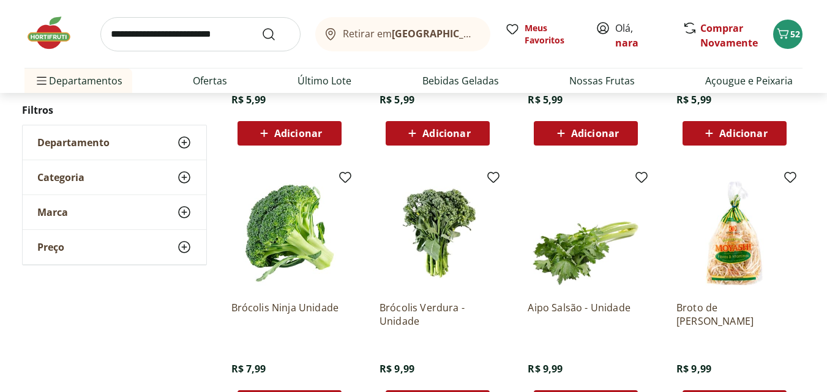
scroll to position [2204, 0]
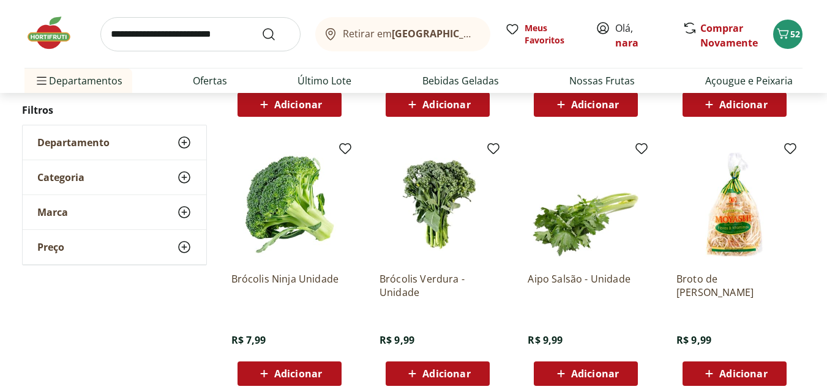
click at [298, 373] on span "Adicionar" at bounding box center [298, 374] width 48 height 10
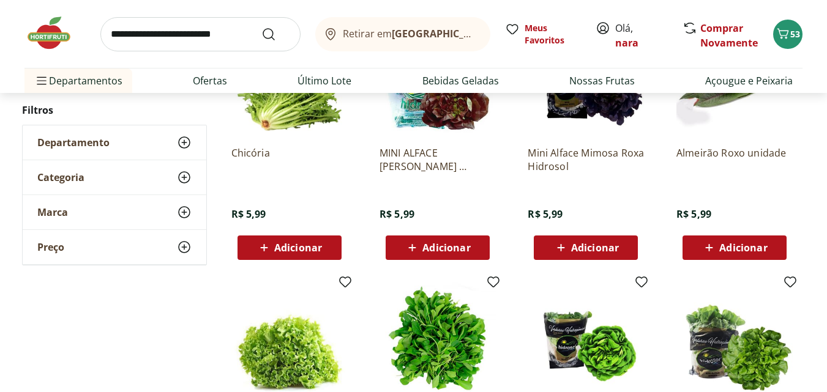
scroll to position [1530, 0]
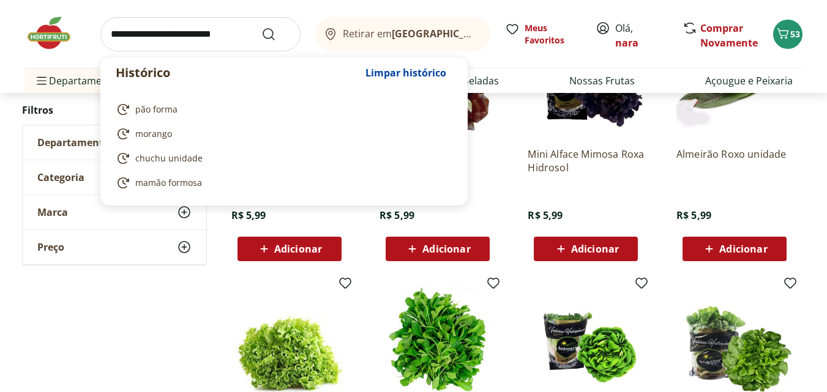
click at [151, 33] on input "search" at bounding box center [200, 34] width 200 height 34
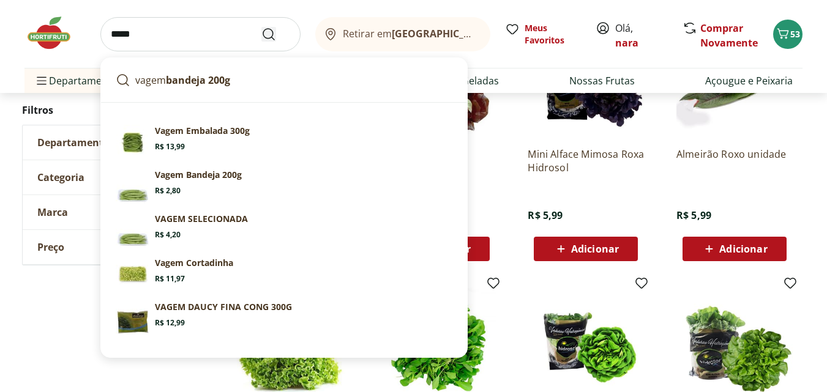
type input "*****"
click at [273, 35] on use "Submit Search" at bounding box center [268, 34] width 15 height 15
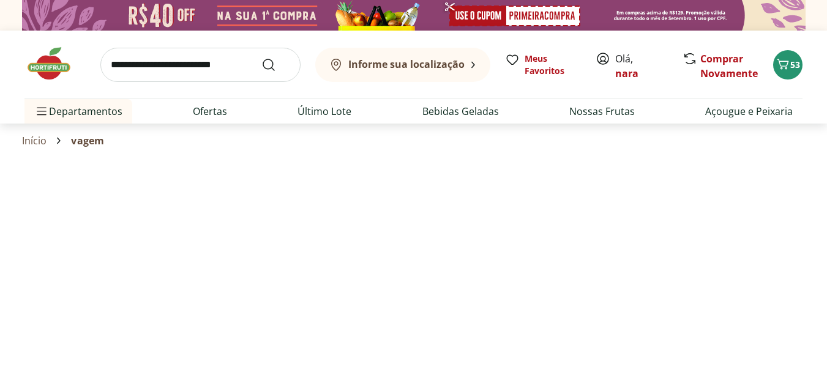
select select "**********"
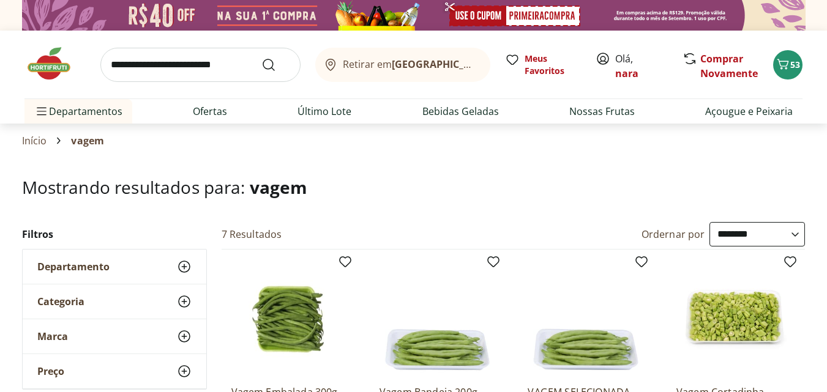
scroll to position [122, 0]
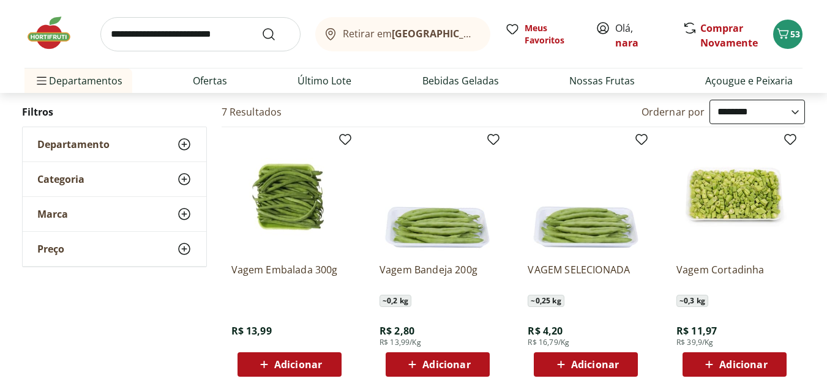
click at [799, 110] on select "**********" at bounding box center [756, 112] width 95 height 24
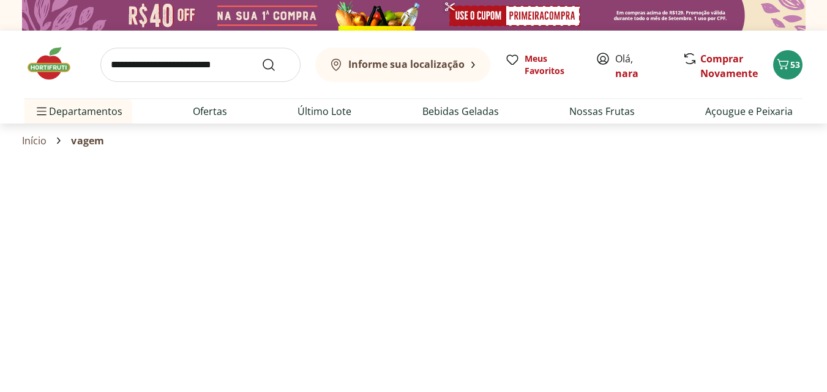
select select "*********"
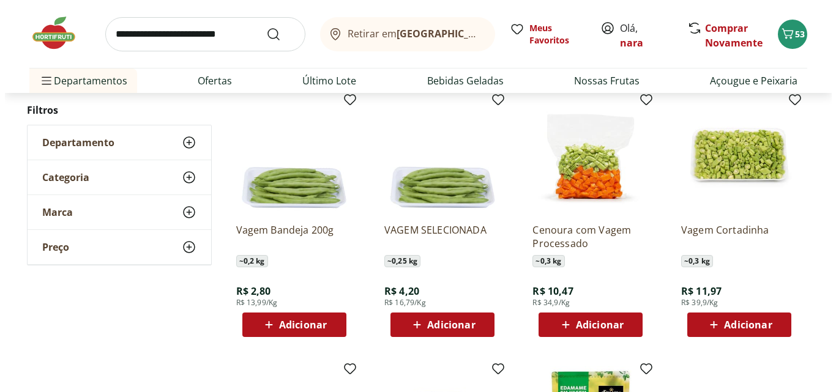
scroll to position [184, 0]
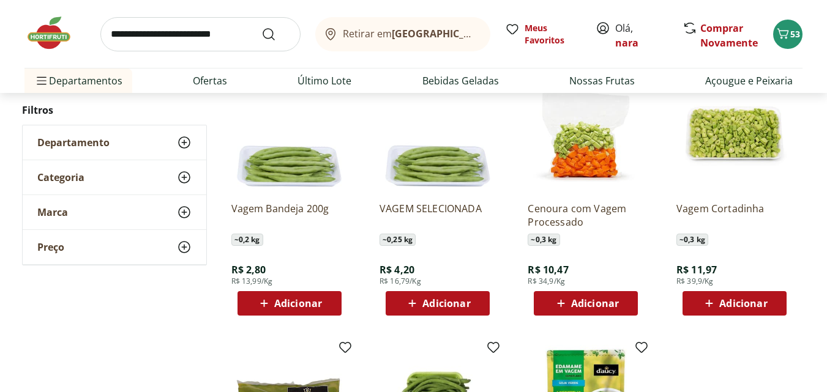
click at [761, 305] on span "Adicionar" at bounding box center [743, 304] width 48 height 10
click at [699, 306] on icon at bounding box center [700, 303] width 15 height 15
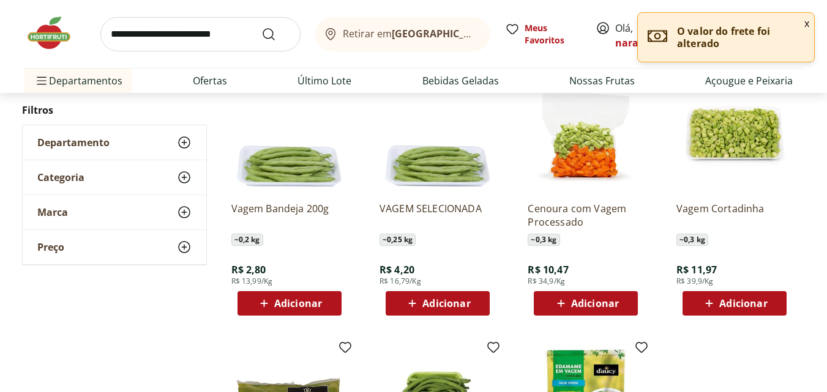
click at [451, 300] on span "Adicionar" at bounding box center [446, 304] width 48 height 10
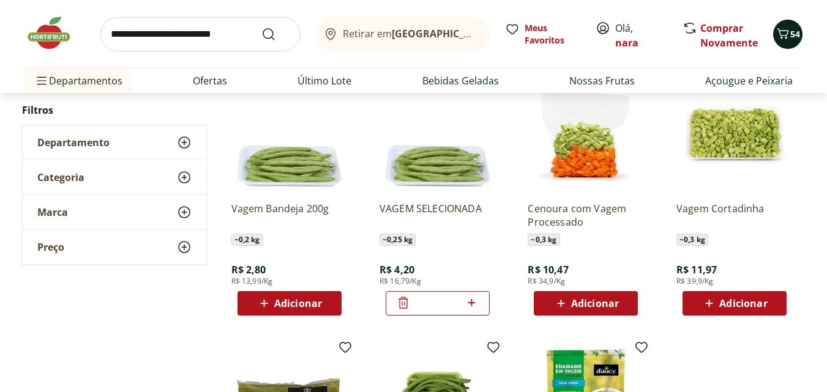
click at [792, 32] on span "54" at bounding box center [795, 34] width 10 height 12
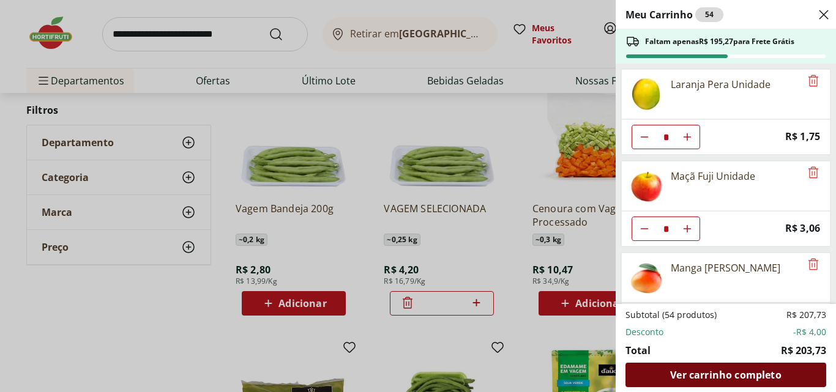
click at [801, 378] on div "Ver carrinho completo" at bounding box center [726, 375] width 201 height 24
